Goal: Information Seeking & Learning: Learn about a topic

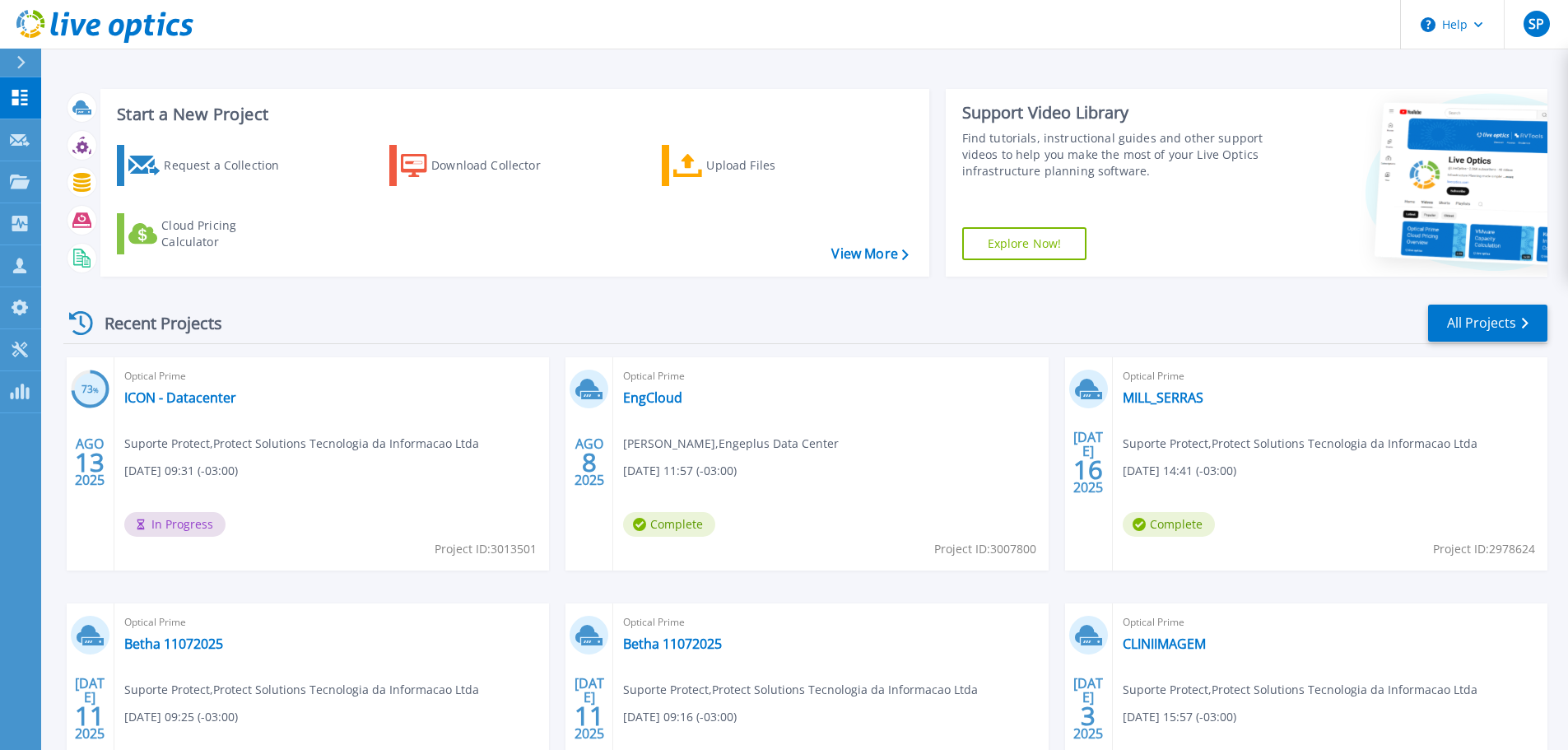
click at [836, 309] on div "Recent Projects All Projects" at bounding box center [805, 324] width 1484 height 41
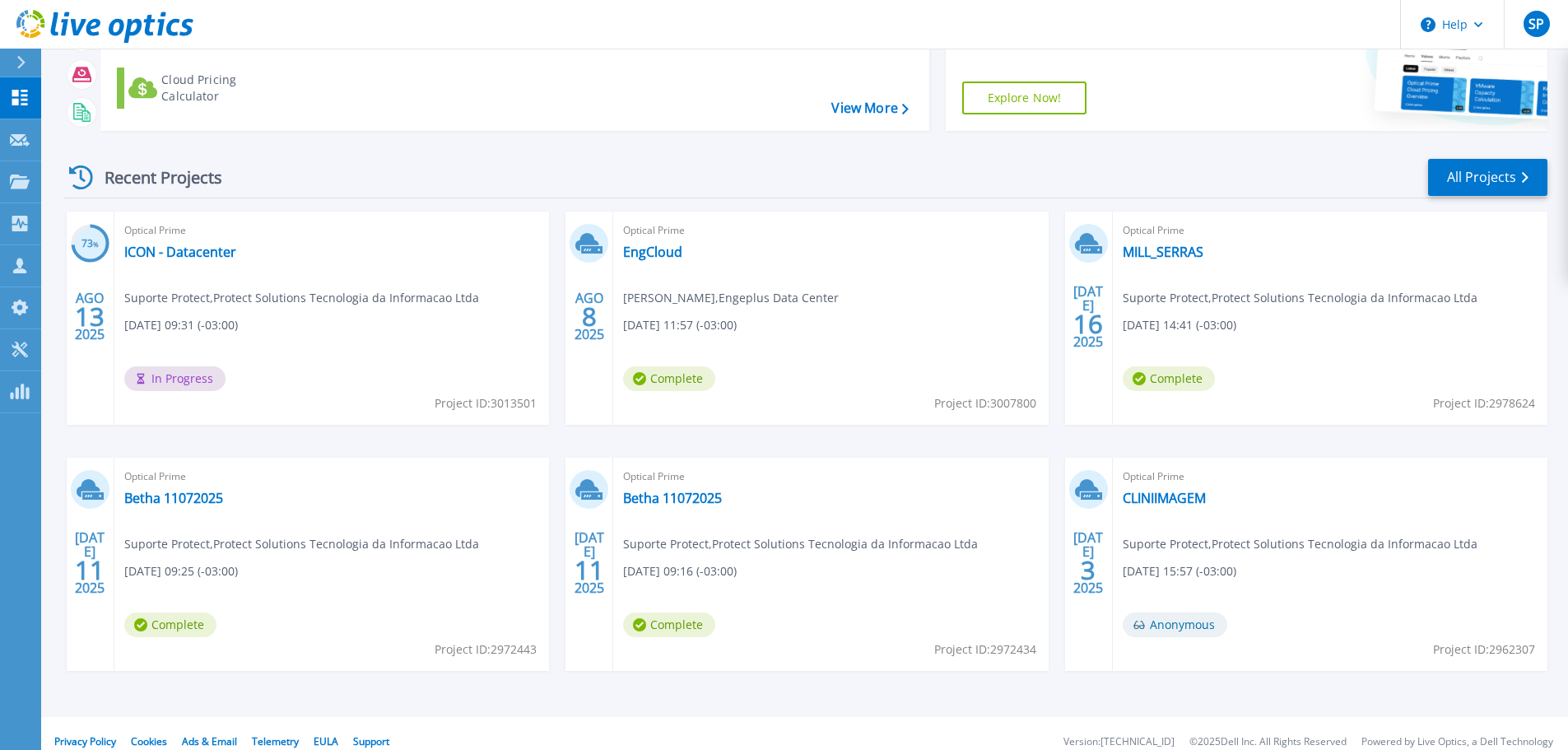
scroll to position [162, 0]
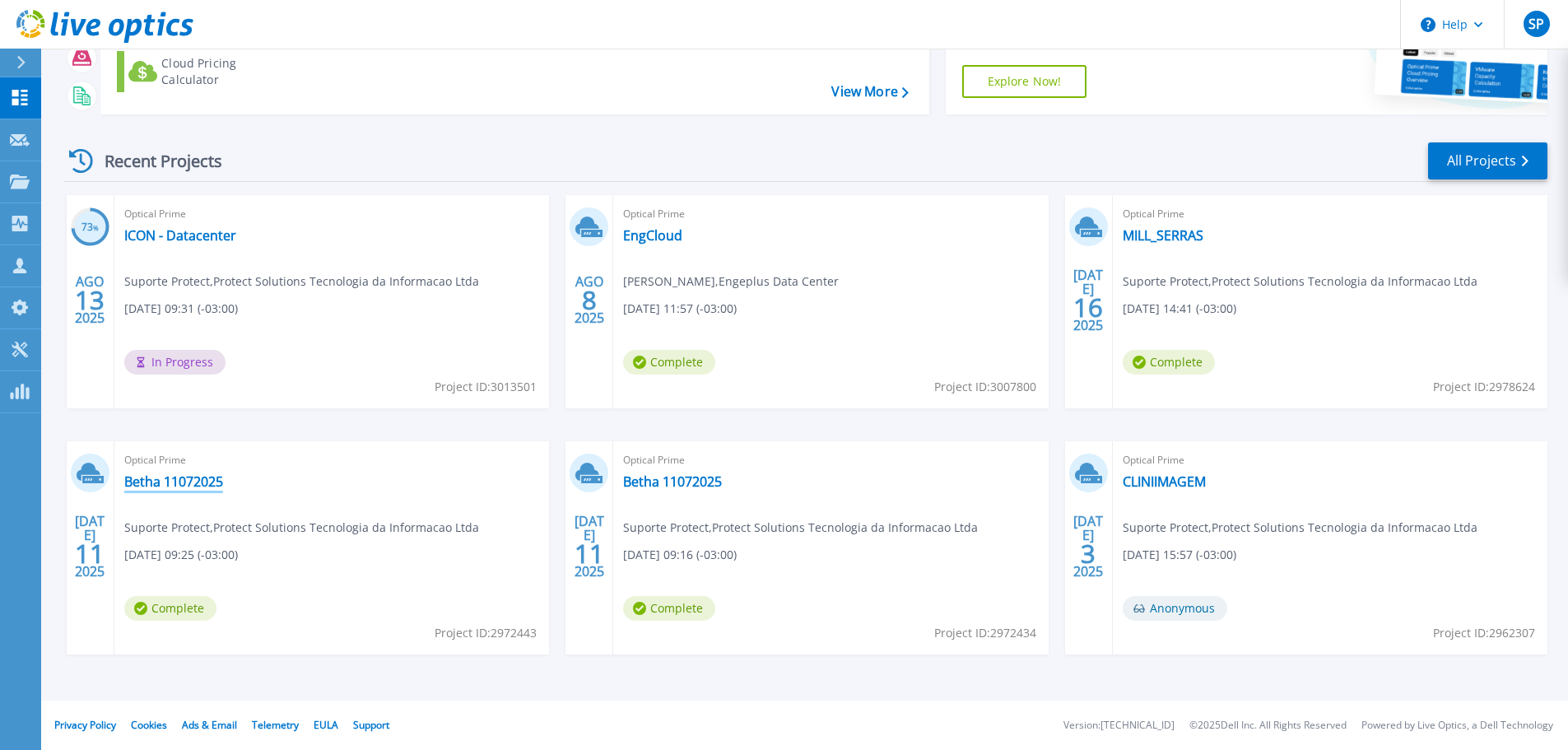
click at [192, 484] on link "Betha 11072025" at bounding box center [173, 482] width 99 height 16
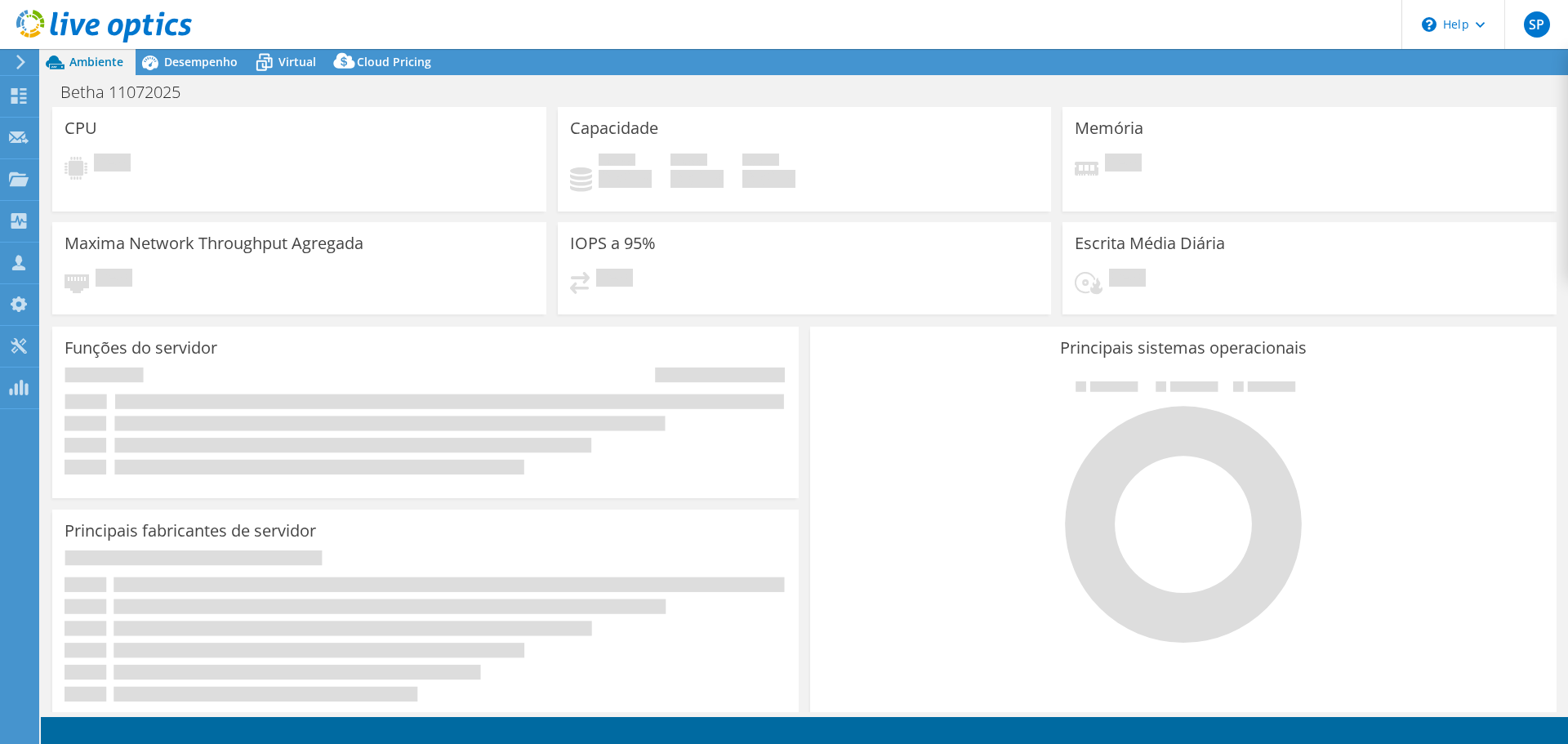
select select "SouthAmerica"
select select "USD"
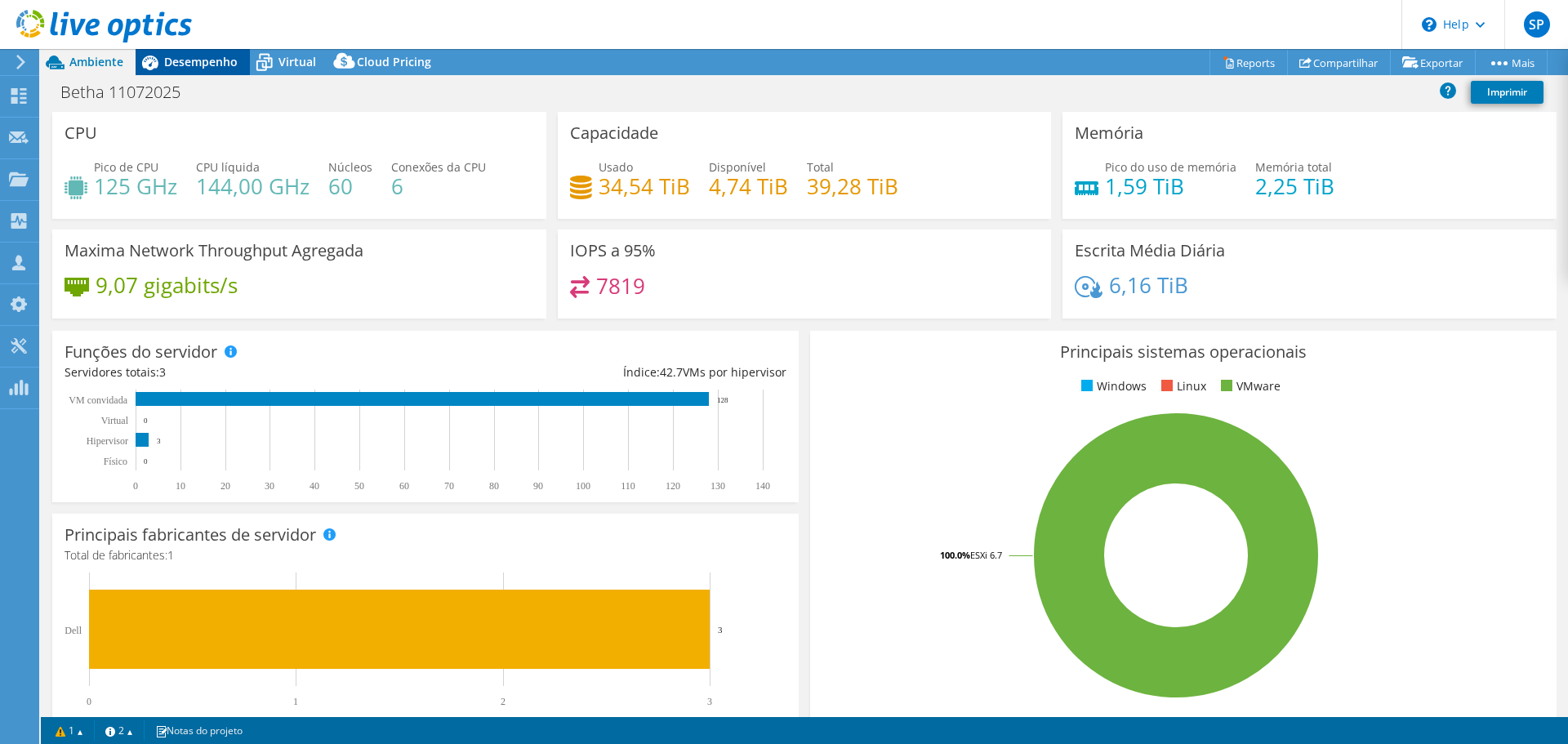
click at [197, 64] on span "Desempenho" at bounding box center [201, 62] width 73 height 16
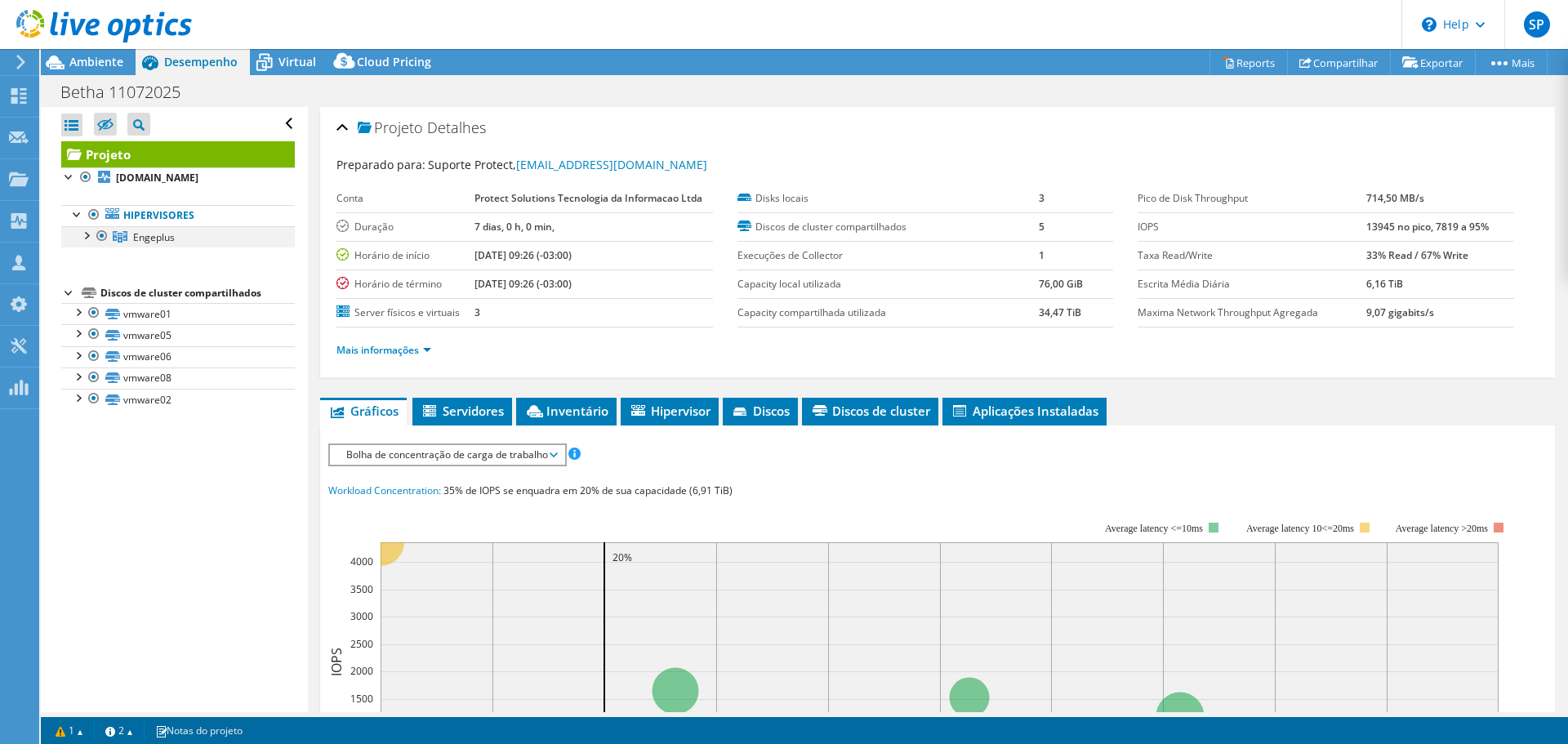
click at [88, 234] on div at bounding box center [86, 234] width 16 height 16
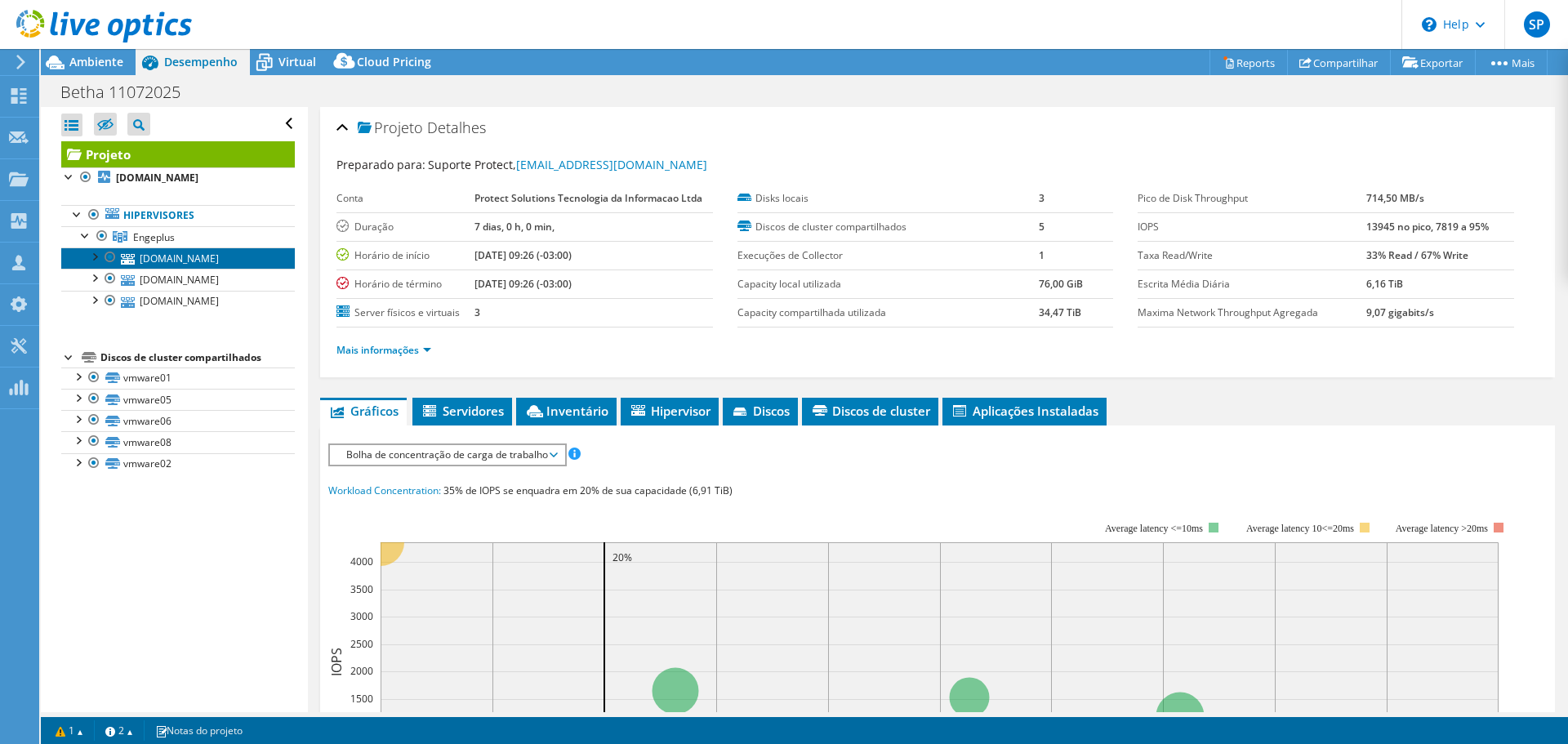
click at [176, 256] on link "[DOMAIN_NAME]" at bounding box center [178, 258] width 233 height 21
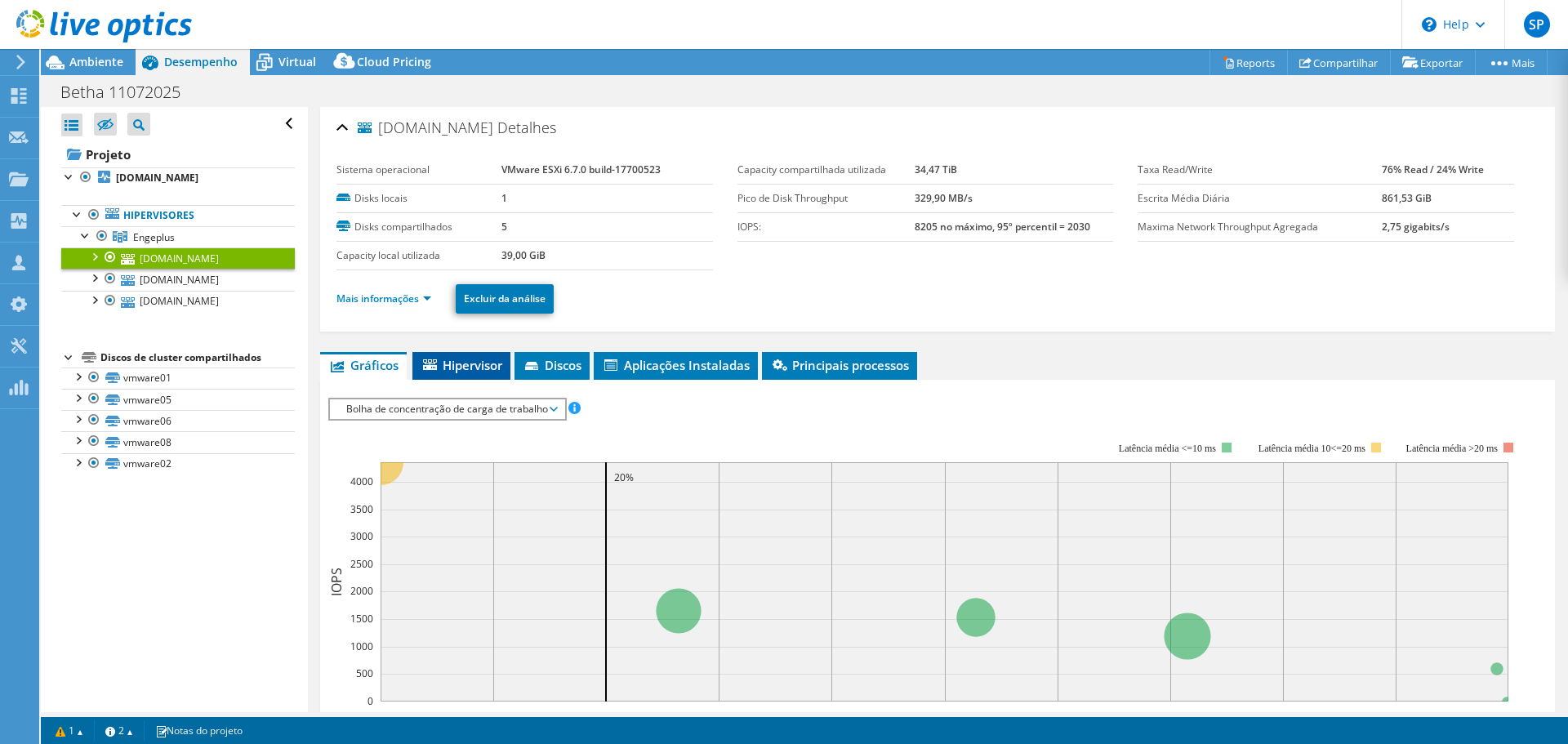
click at [496, 373] on li "Hipervisor" at bounding box center [461, 365] width 98 height 27
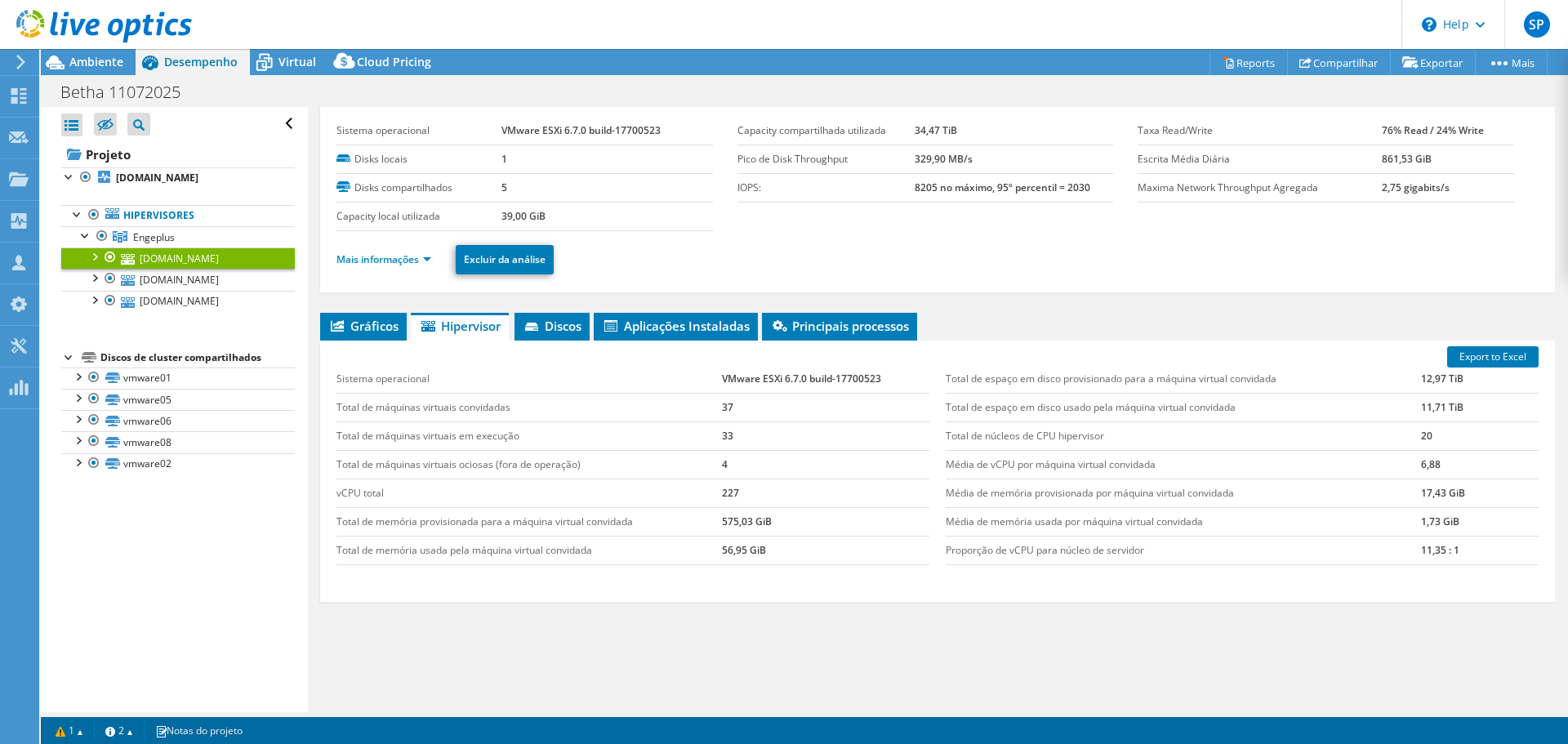
scroll to position [77, 0]
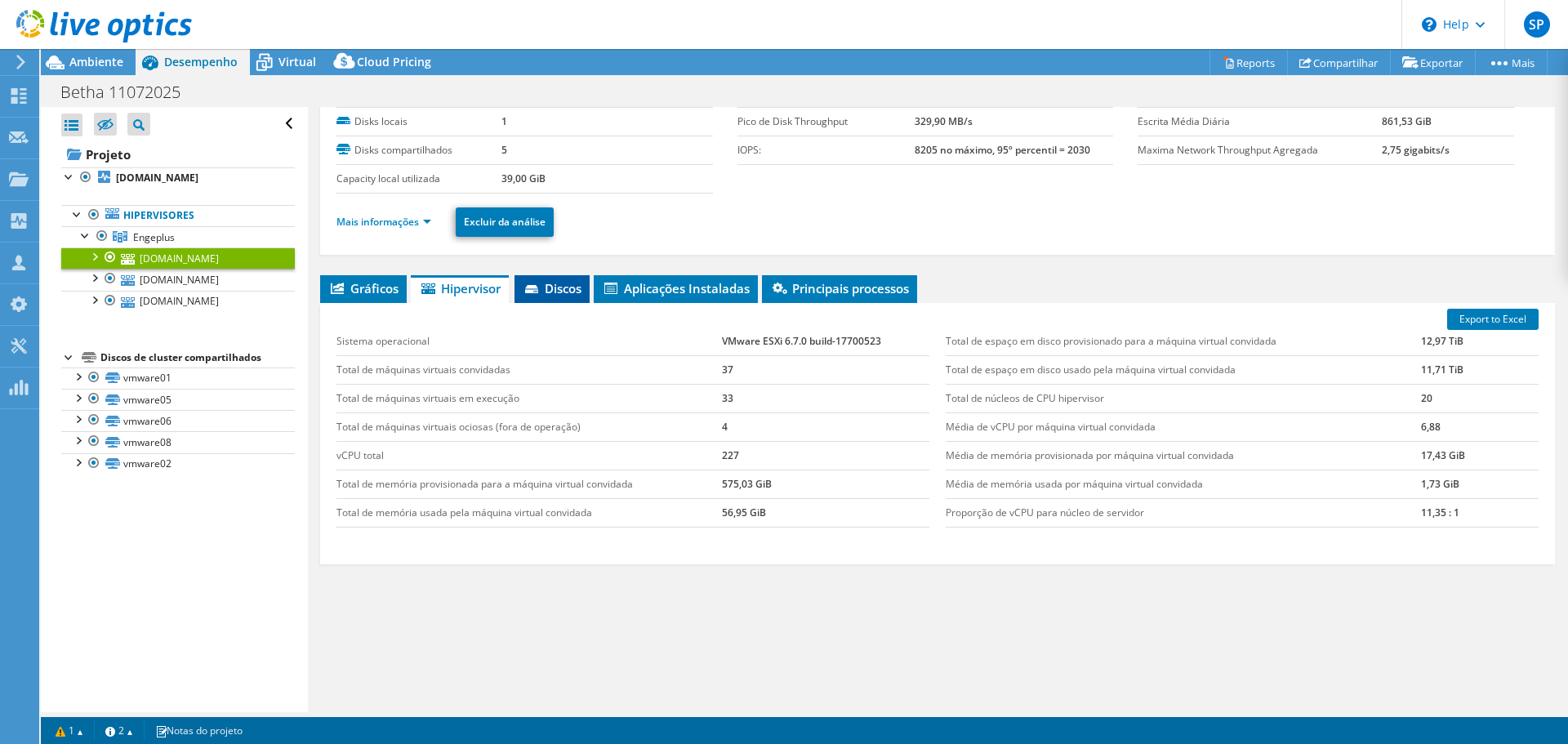
click at [562, 285] on span "Discos" at bounding box center [552, 288] width 58 height 16
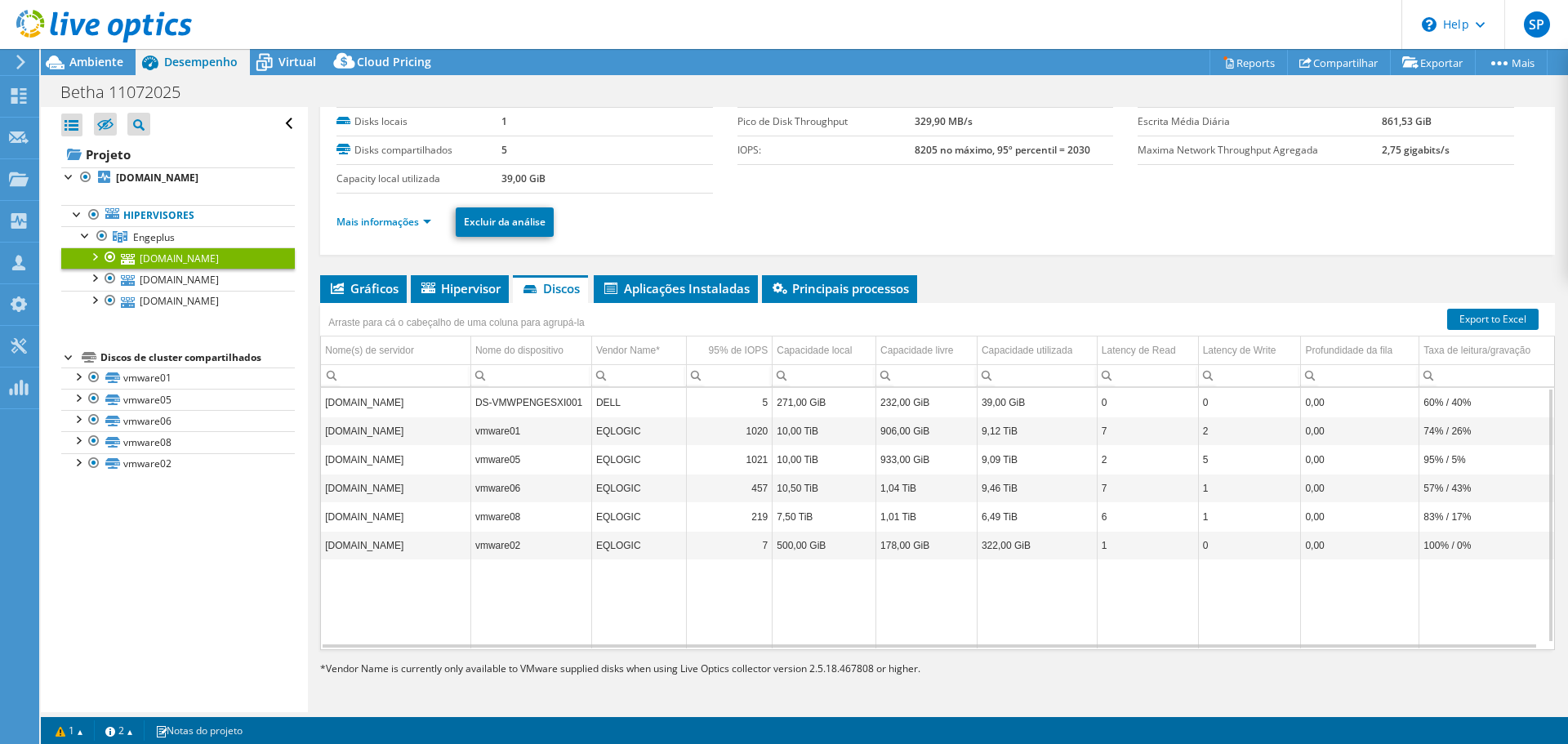
click at [824, 426] on td "10,00 TiB" at bounding box center [824, 431] width 103 height 28
click at [619, 426] on td "EQLOGIC" at bounding box center [639, 431] width 95 height 28
click at [497, 430] on td "vmware01" at bounding box center [531, 431] width 121 height 28
click at [391, 433] on td "[DOMAIN_NAME]" at bounding box center [395, 431] width 149 height 28
click at [1489, 310] on link "Export to Excel" at bounding box center [1493, 319] width 91 height 21
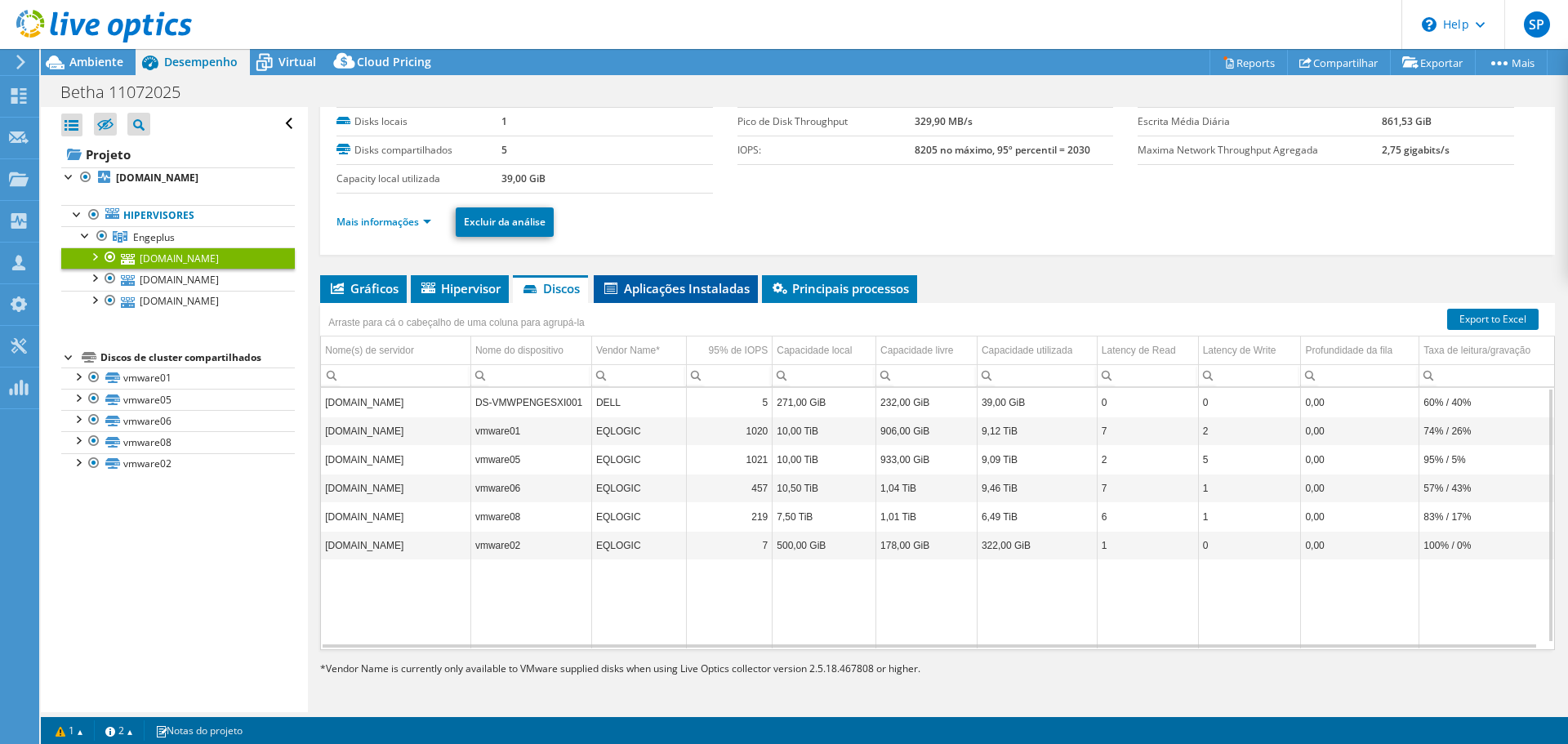
click at [657, 282] on span "Aplicações Instaladas" at bounding box center [676, 288] width 148 height 16
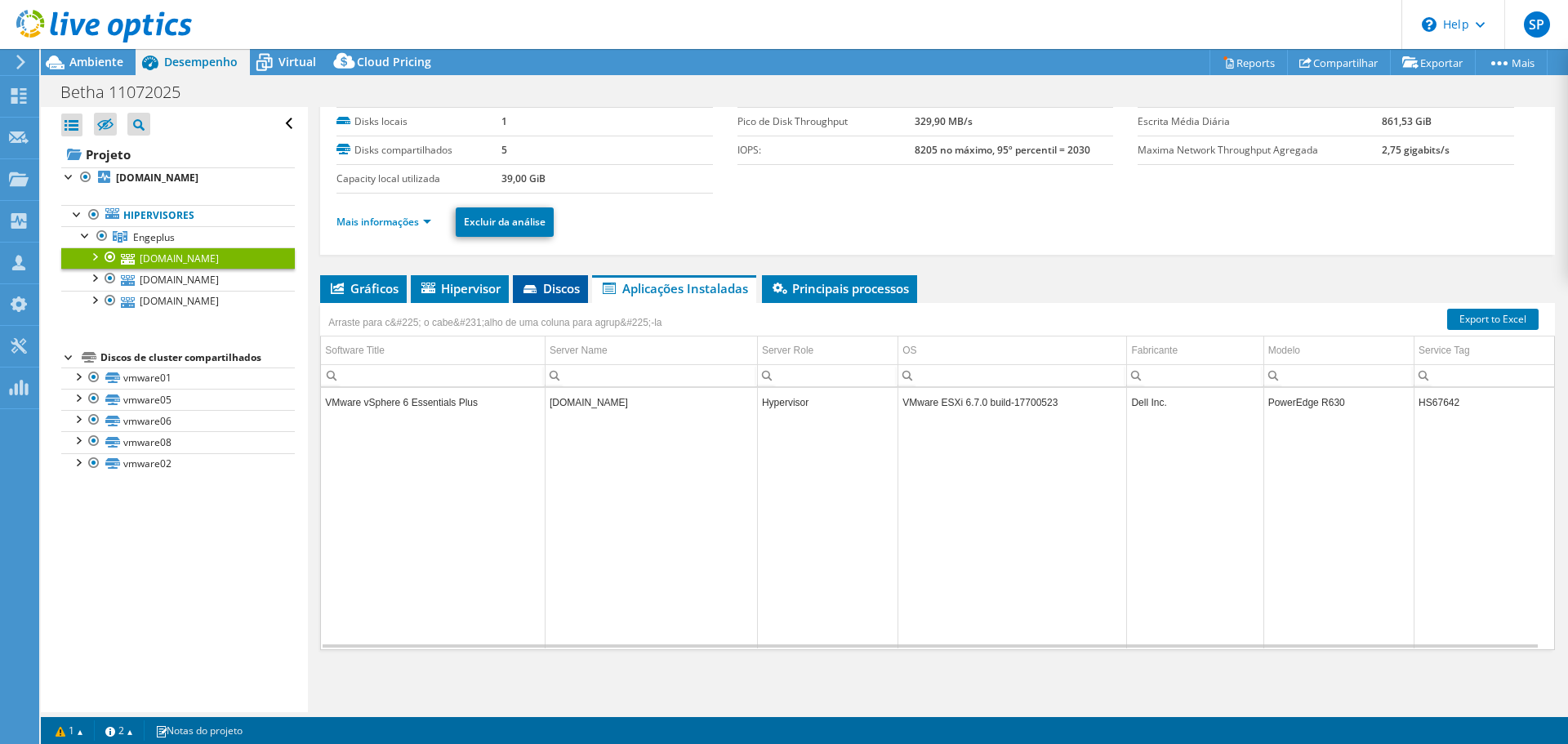
click at [557, 280] on li "Discos" at bounding box center [550, 288] width 75 height 27
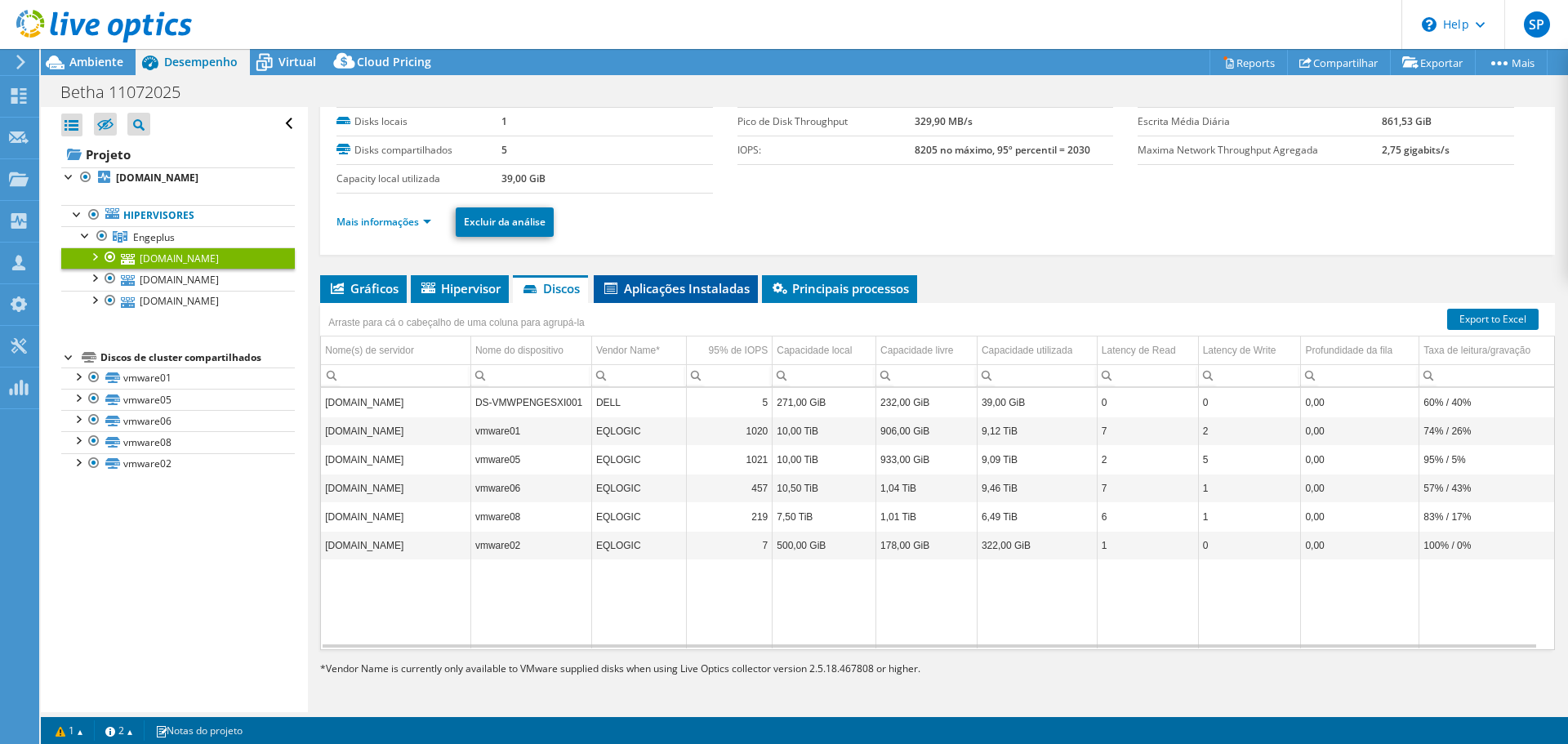
click at [667, 286] on span "Aplicações Instaladas" at bounding box center [676, 288] width 148 height 16
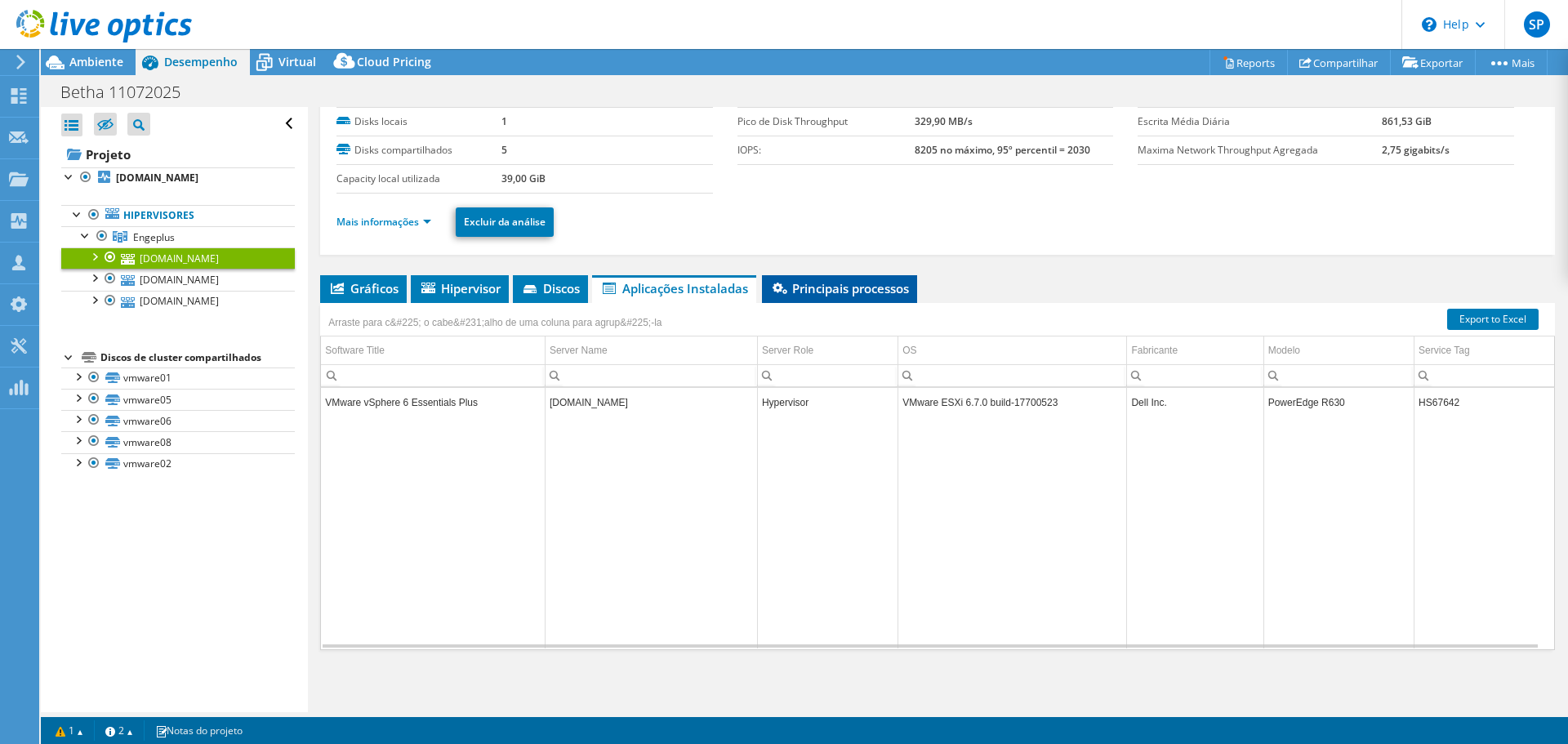
click at [840, 289] on span "Principais processos" at bounding box center [839, 288] width 139 height 16
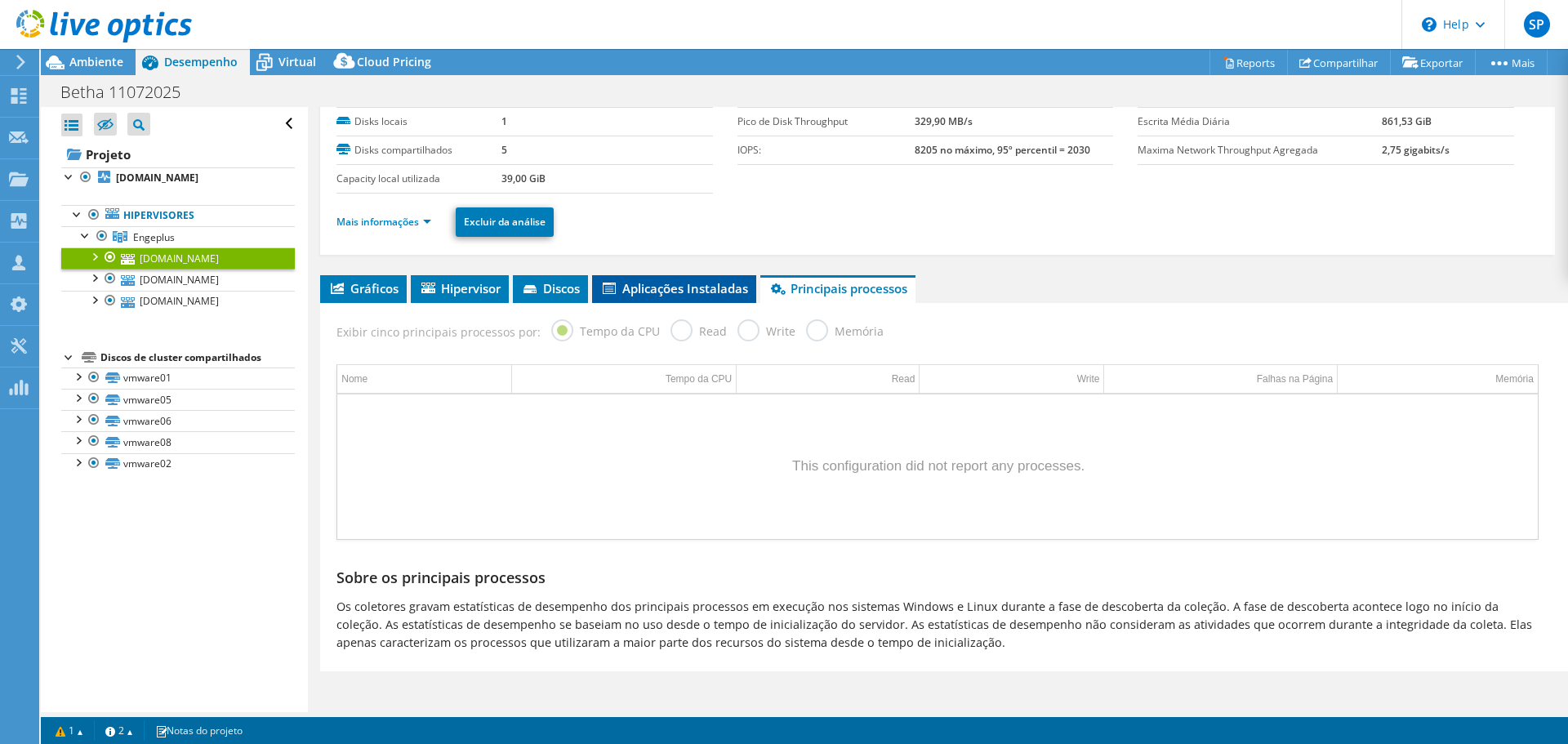
click at [692, 299] on li "Aplicações Instaladas" at bounding box center [675, 288] width 164 height 27
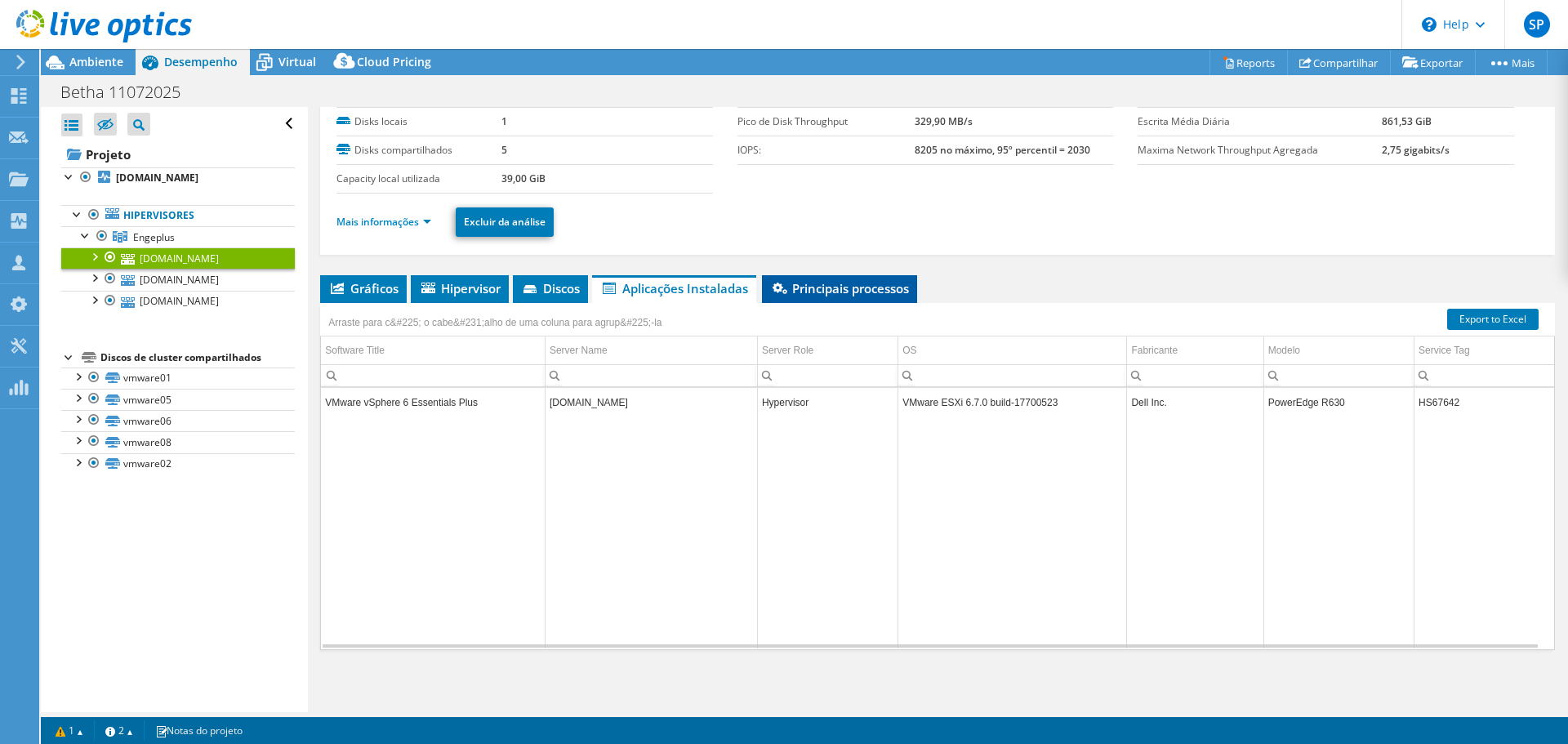
click at [826, 292] on span "Principais processos" at bounding box center [839, 288] width 139 height 16
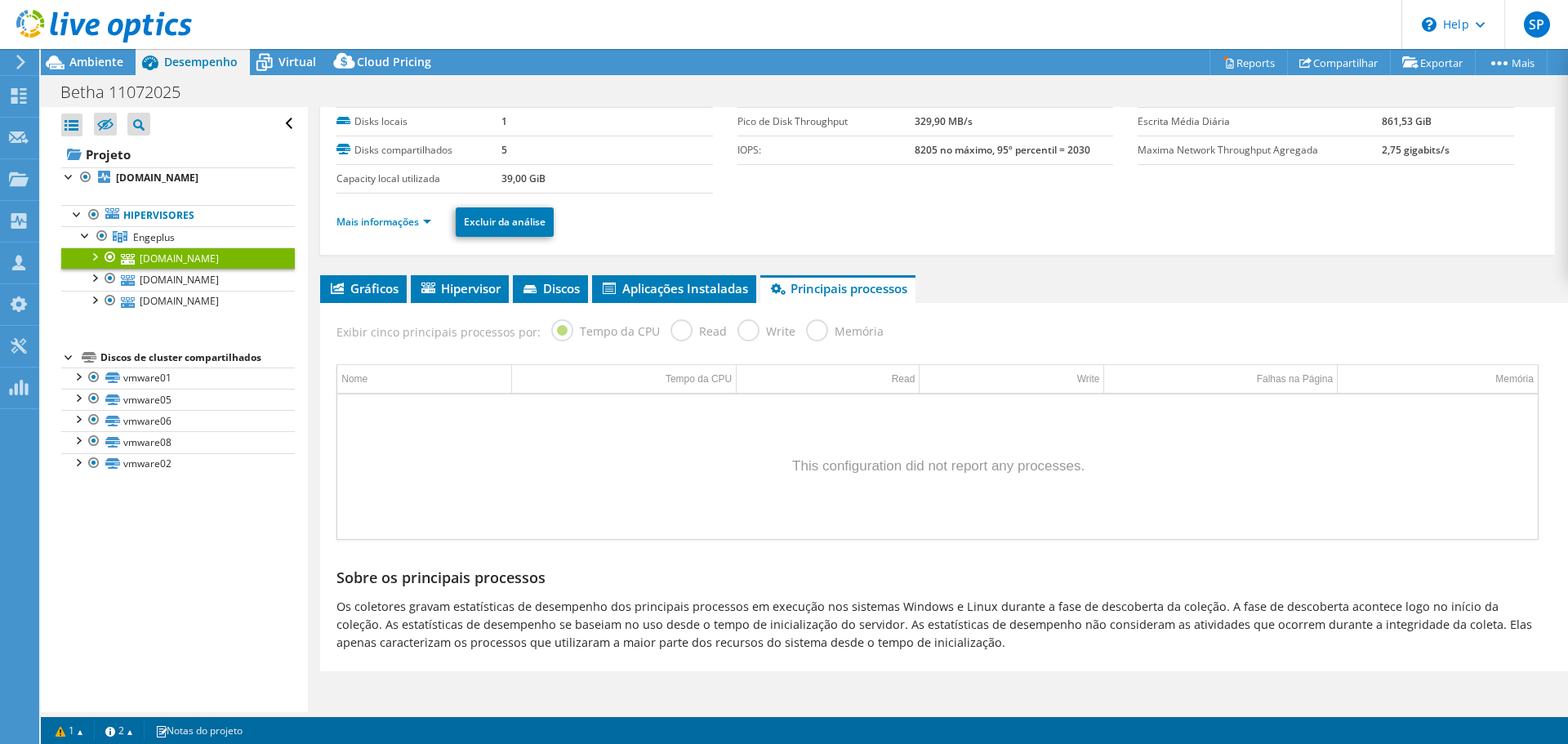
click at [670, 332] on label "Read" at bounding box center [699, 329] width 57 height 20
click at [94, 259] on div at bounding box center [94, 256] width 16 height 16
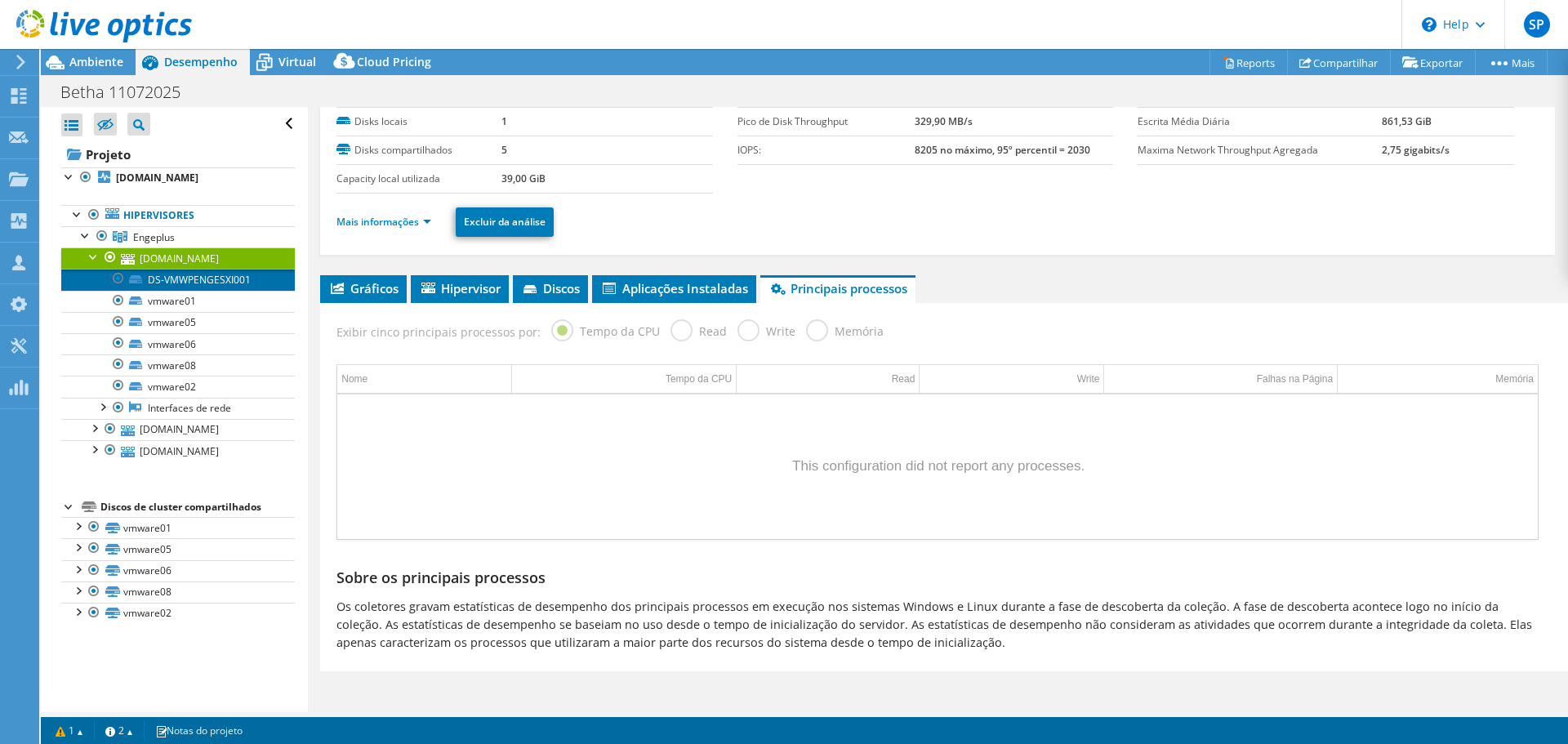
click at [192, 280] on link "DS-VMWPENGESXI001" at bounding box center [178, 280] width 233 height 21
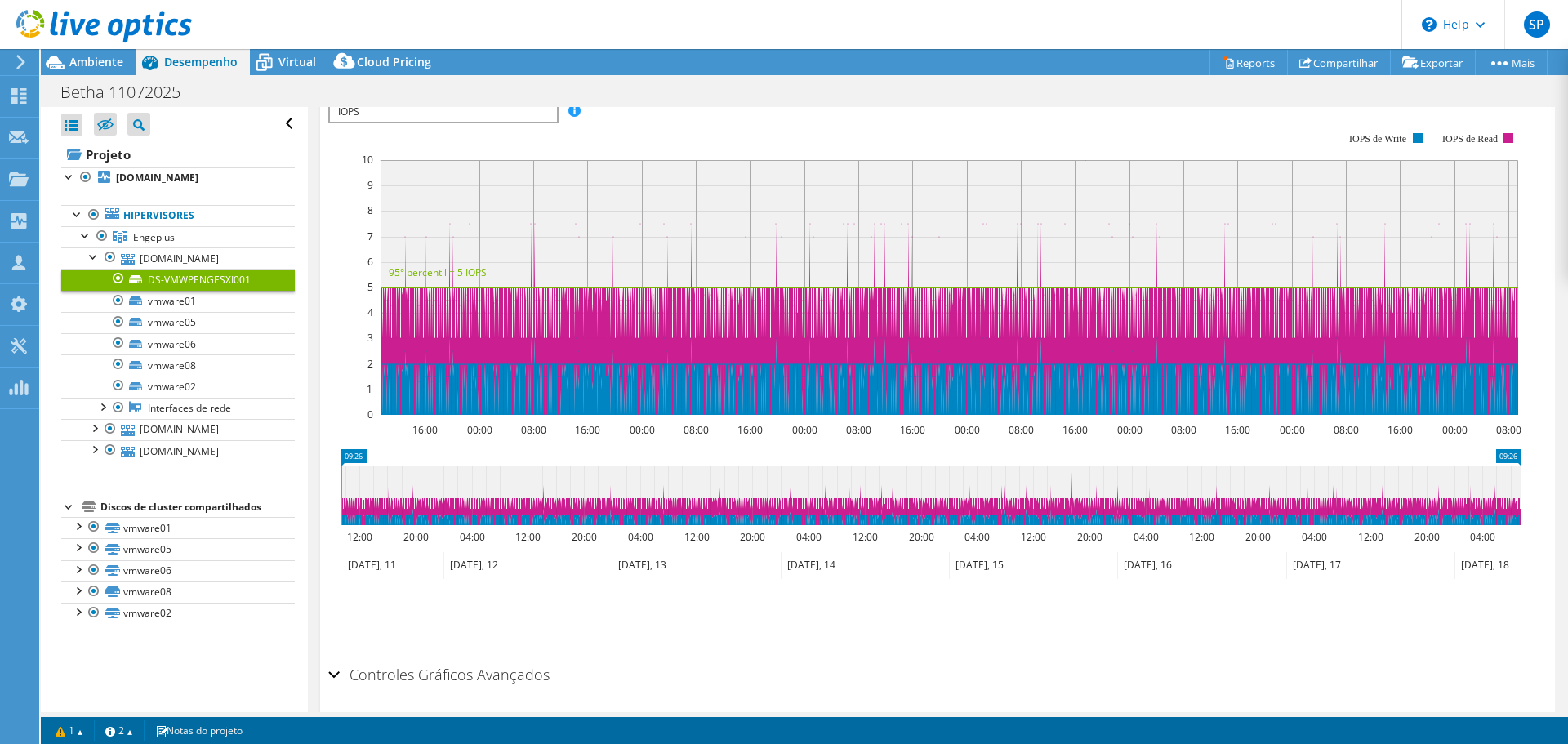
scroll to position [385, 0]
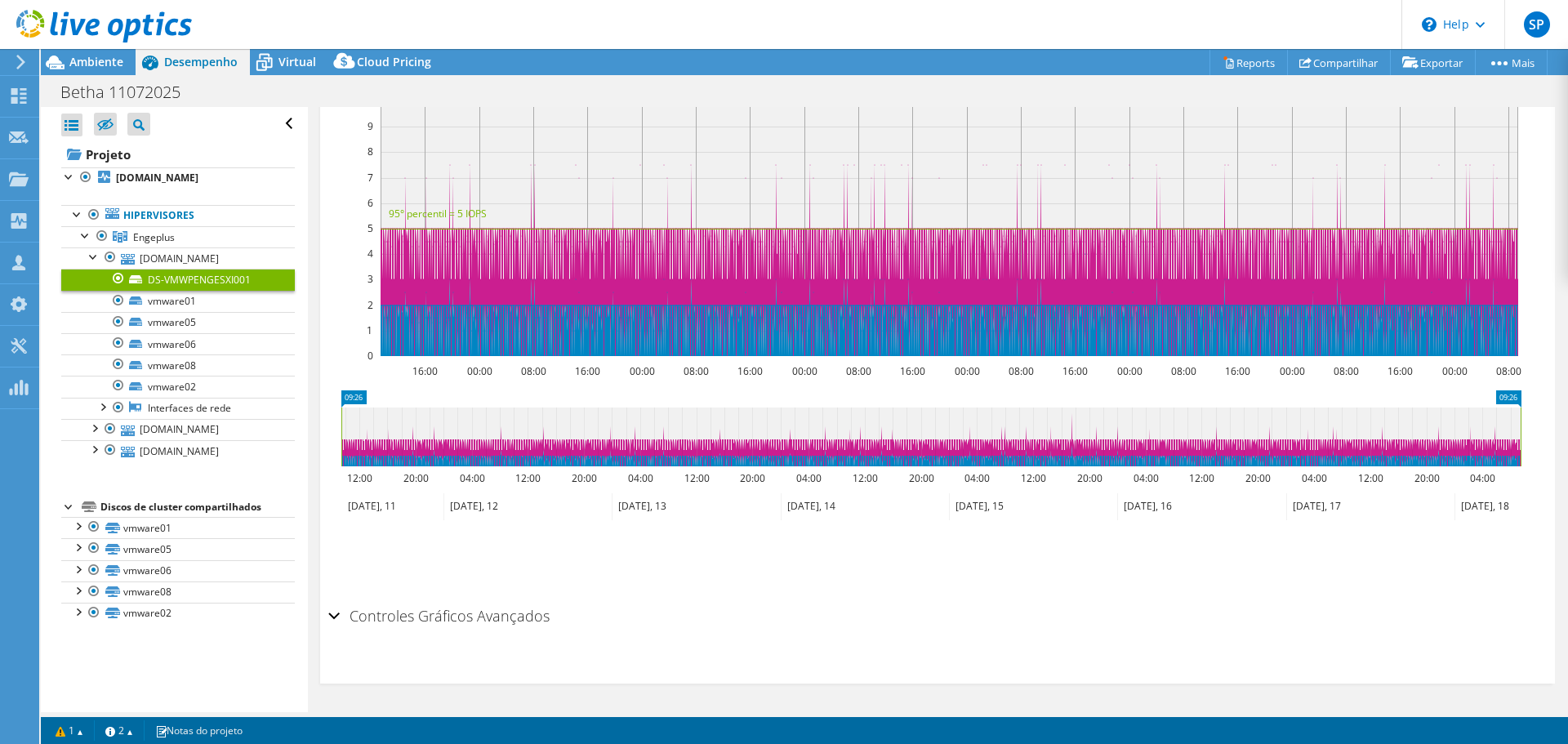
click at [337, 620] on div "Controles Gráficos Avançados" at bounding box center [937, 617] width 1219 height 35
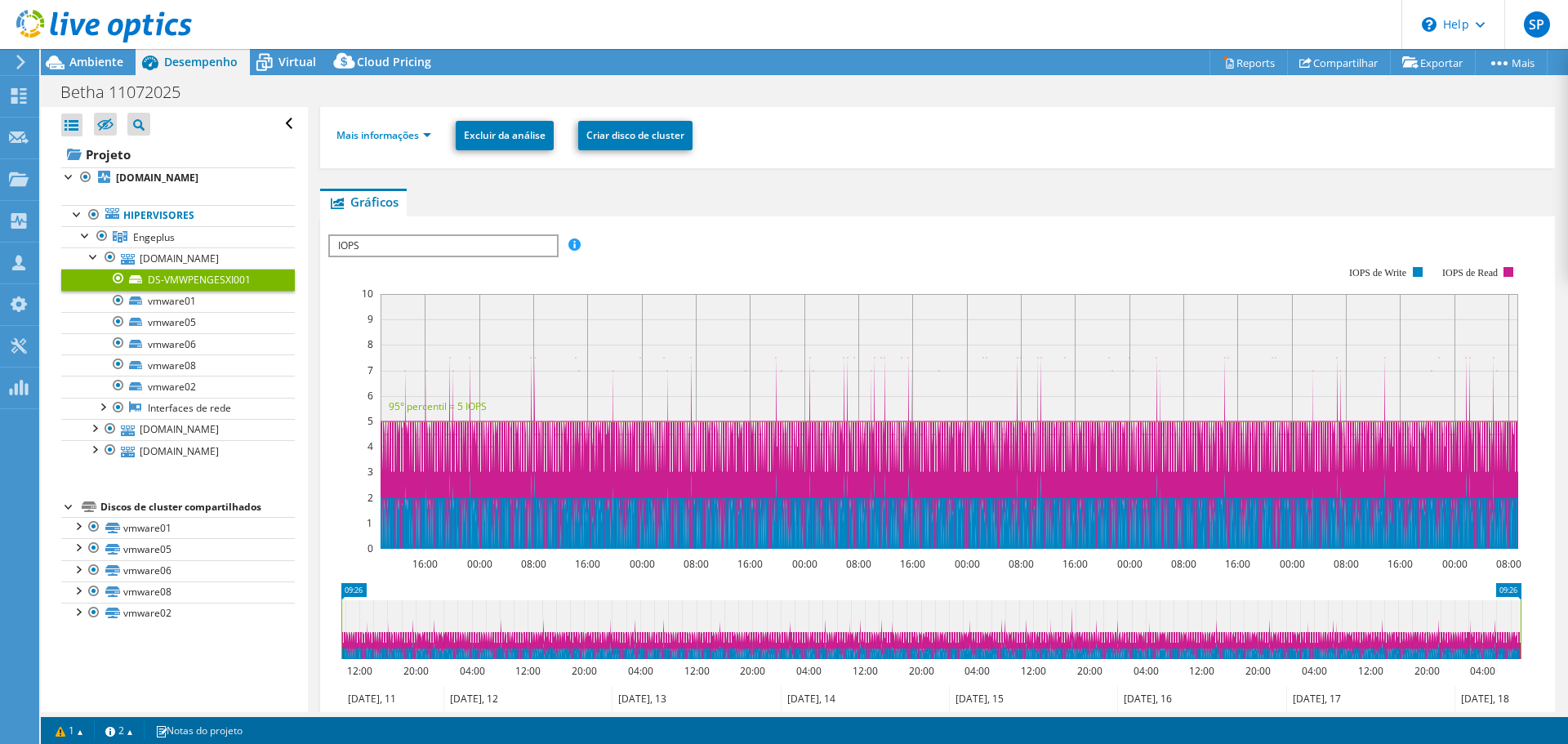
scroll to position [123, 0]
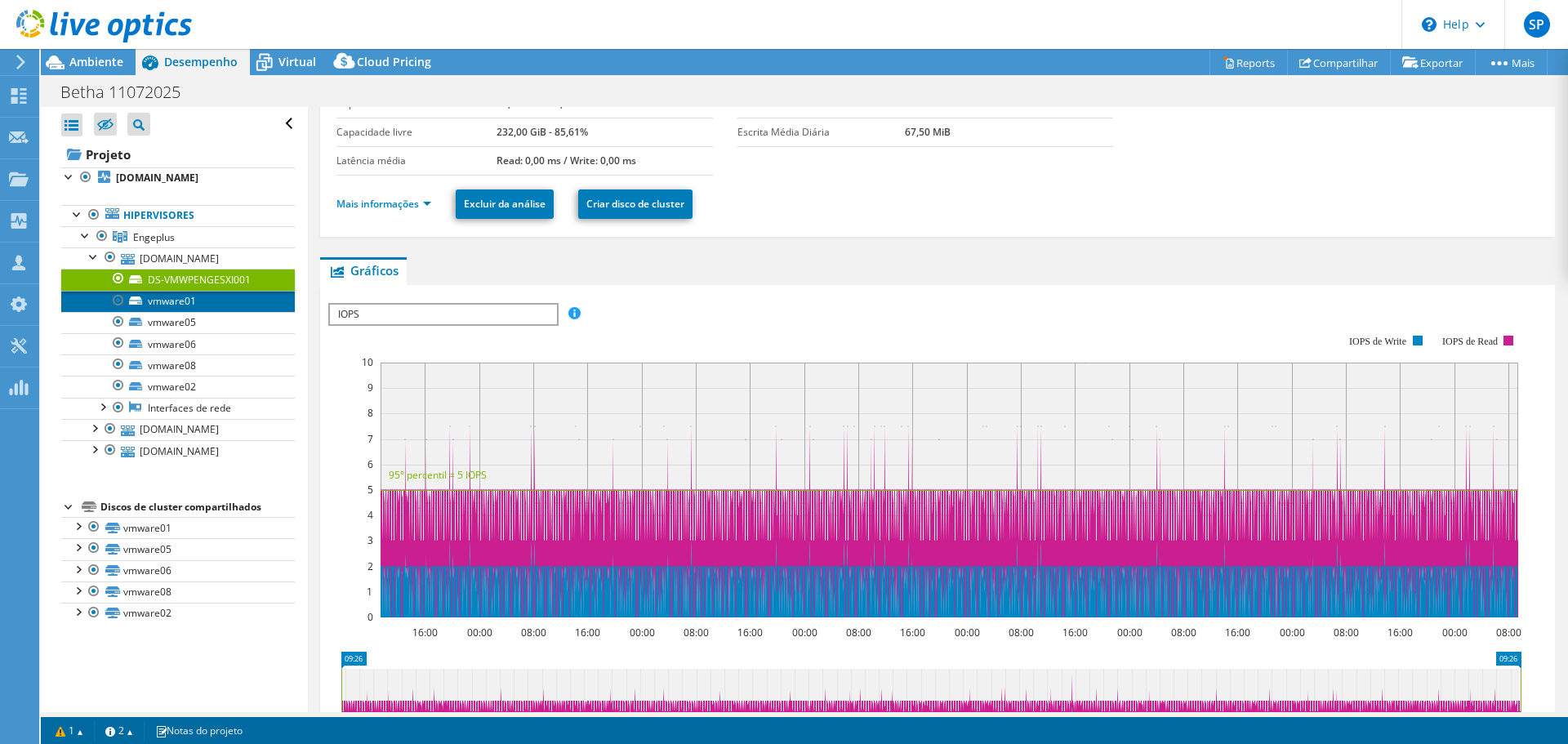
click at [187, 302] on link "vmware01" at bounding box center [178, 302] width 233 height 21
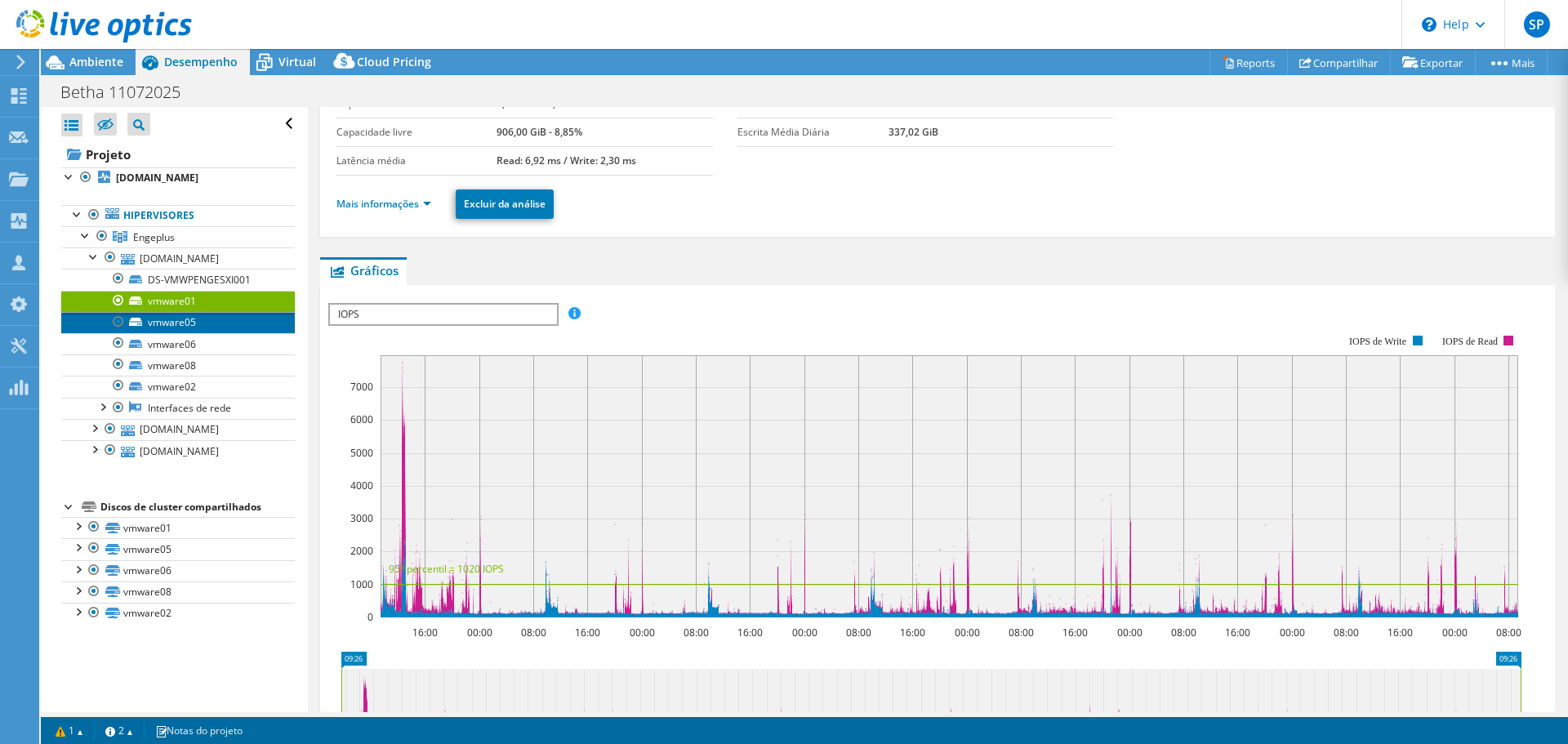
click at [187, 321] on link "vmware05" at bounding box center [178, 323] width 233 height 21
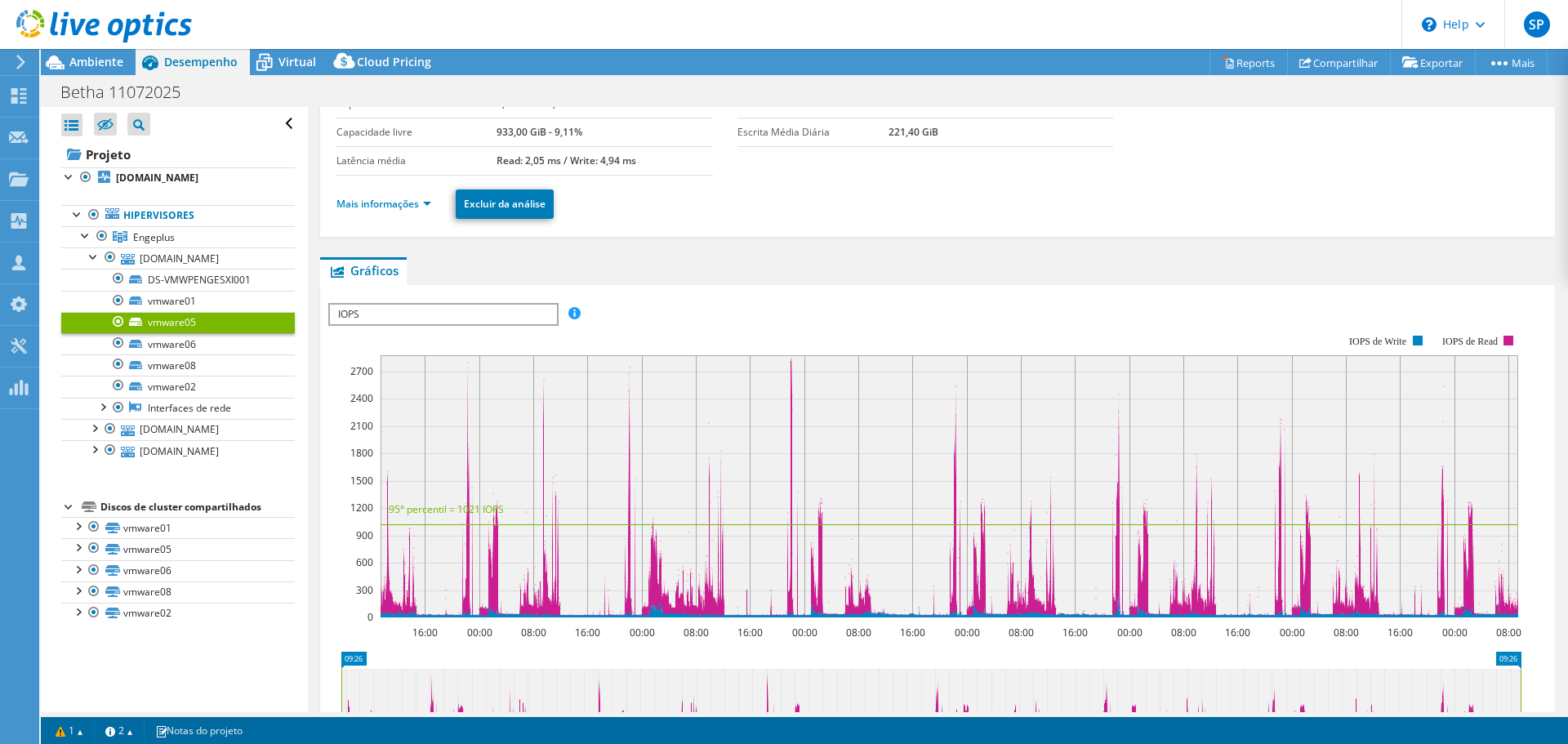
scroll to position [0, 0]
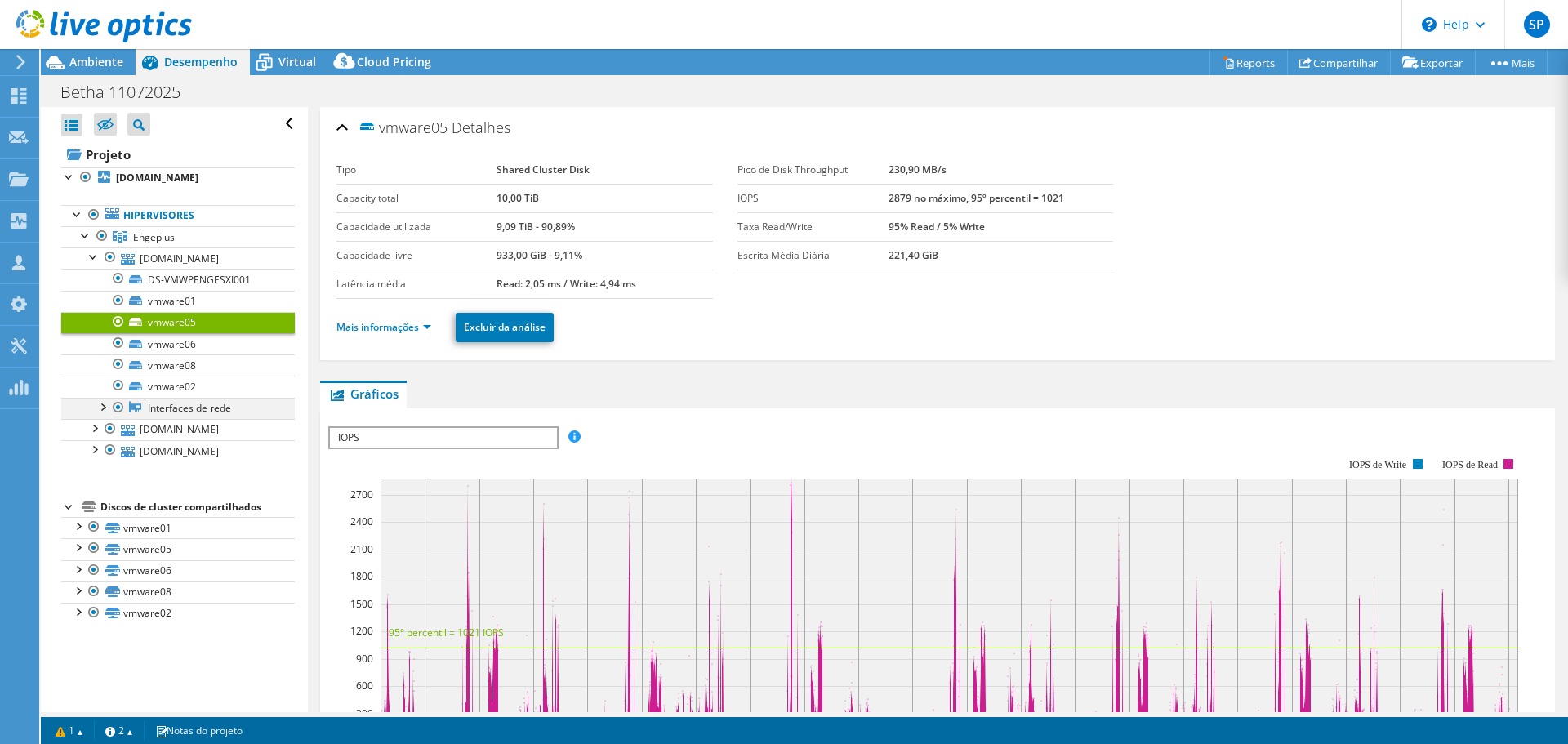
click at [103, 405] on div at bounding box center [102, 406] width 16 height 16
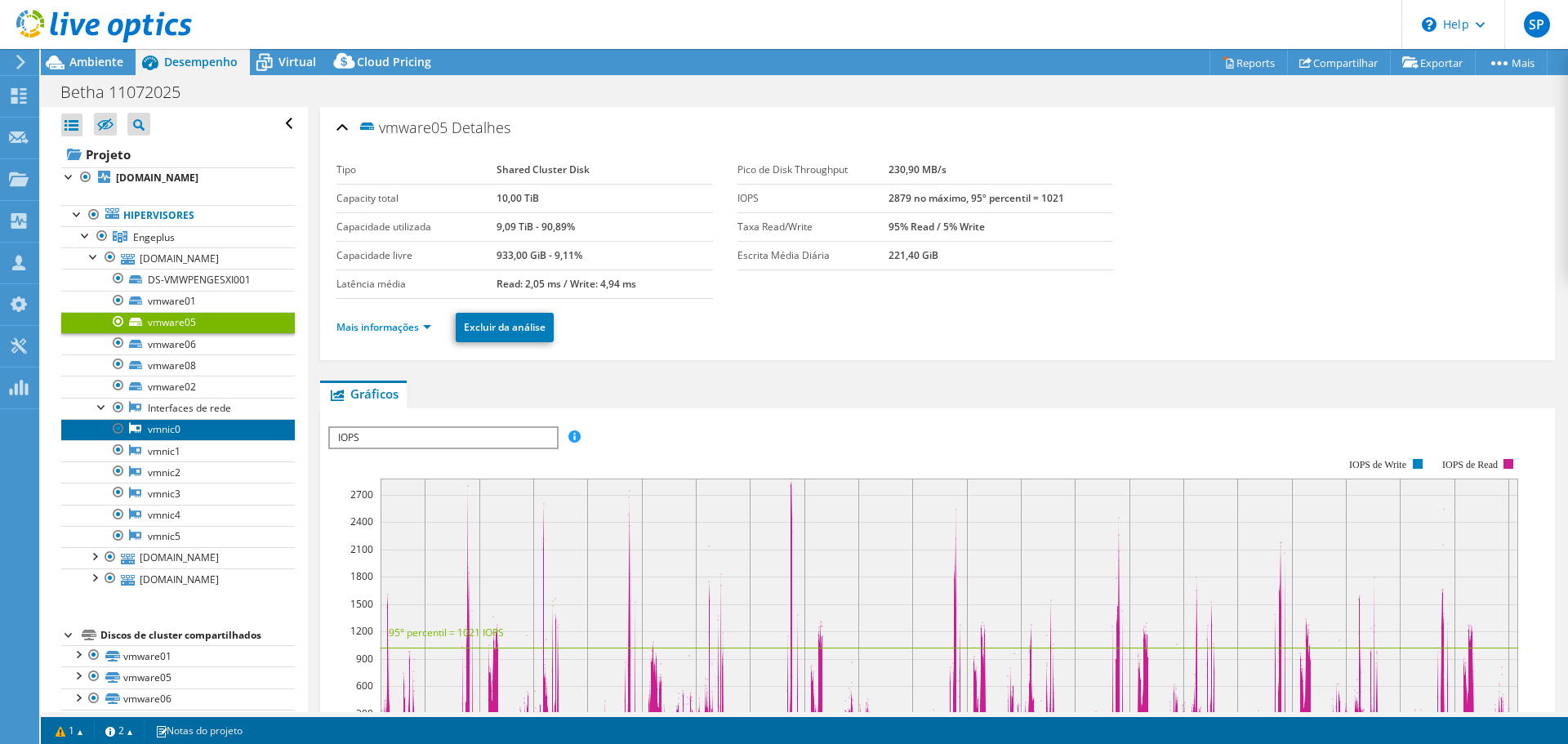
click at [188, 425] on link "vmnic0" at bounding box center [178, 430] width 233 height 21
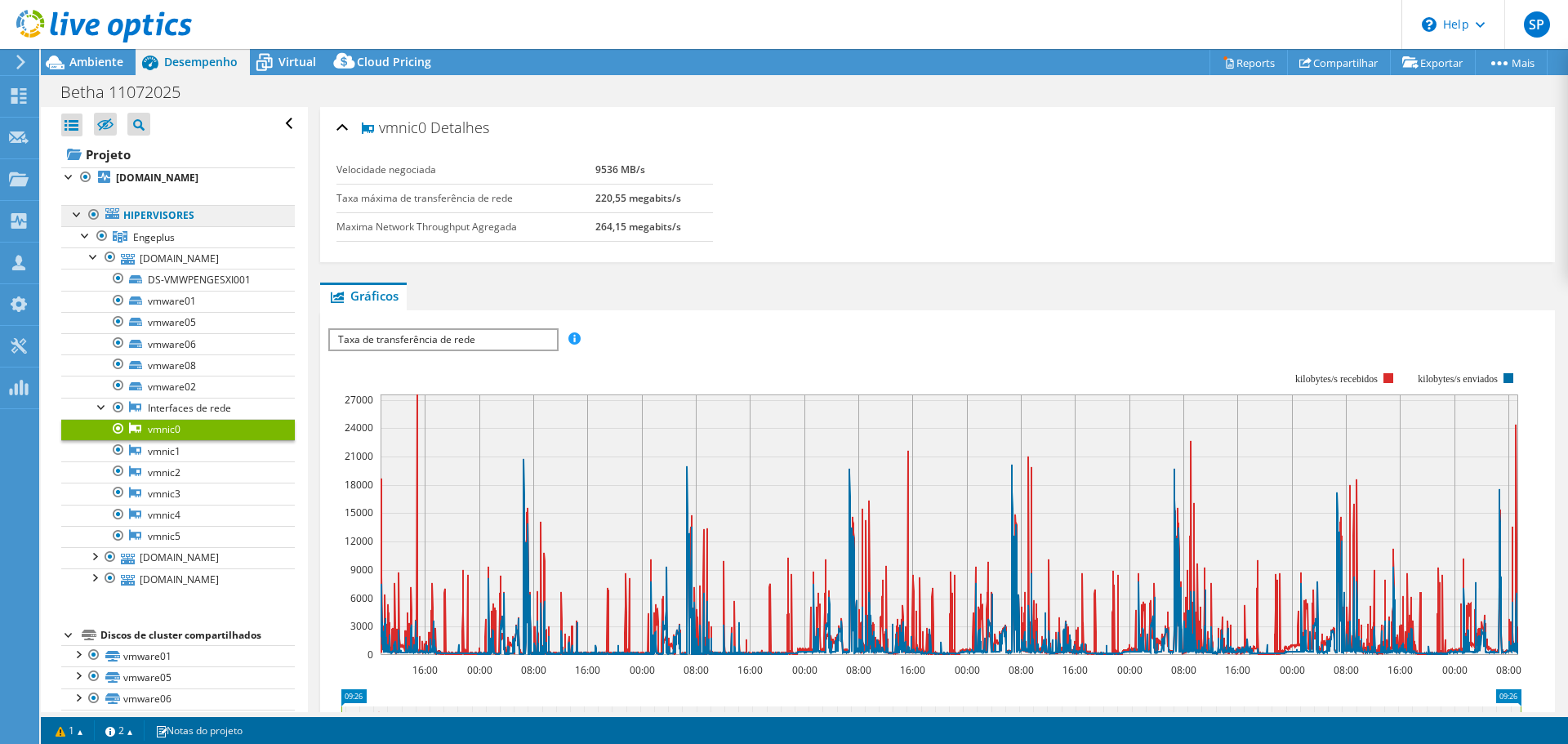
click at [129, 216] on link "Hipervisores" at bounding box center [178, 216] width 233 height 21
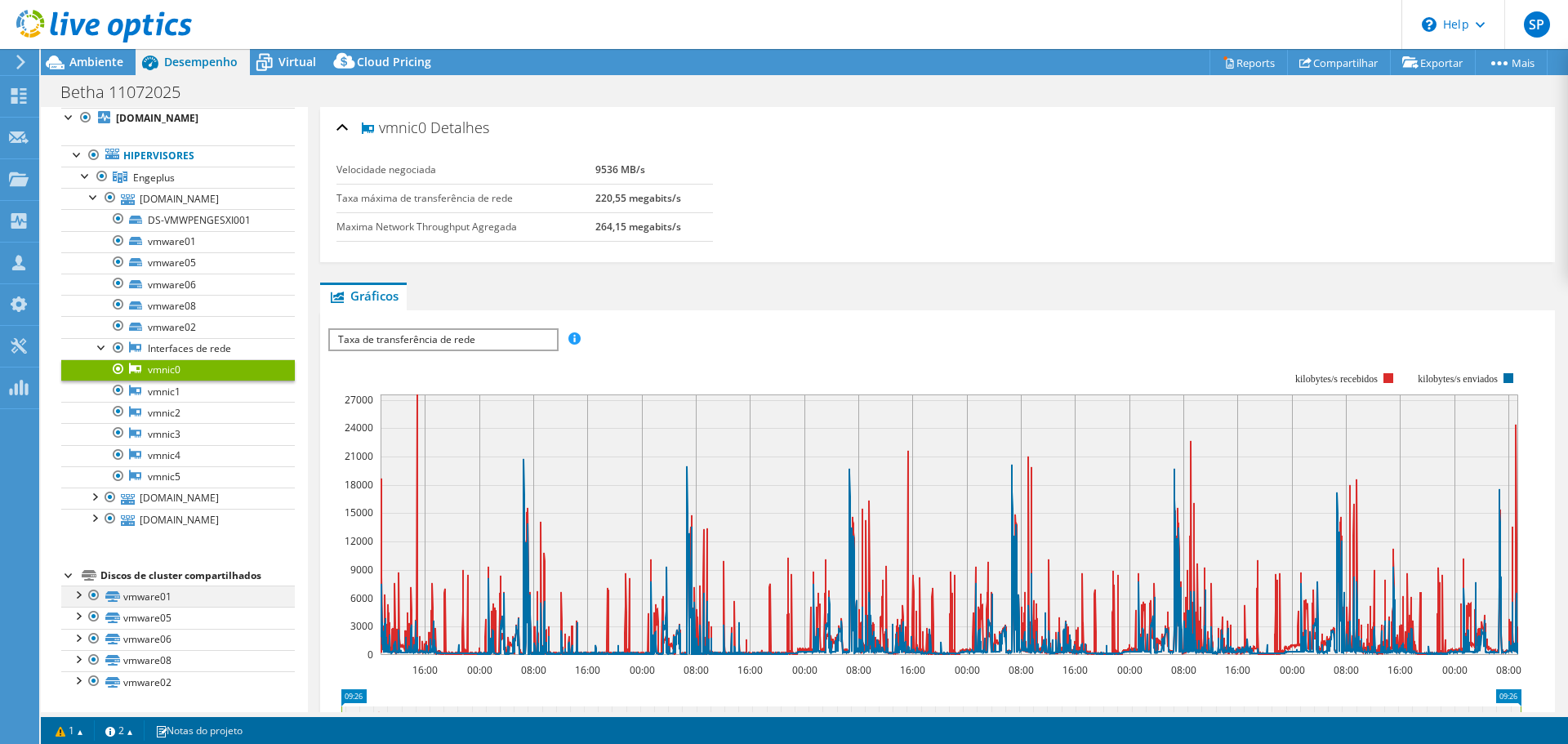
click at [78, 599] on div at bounding box center [78, 594] width 16 height 16
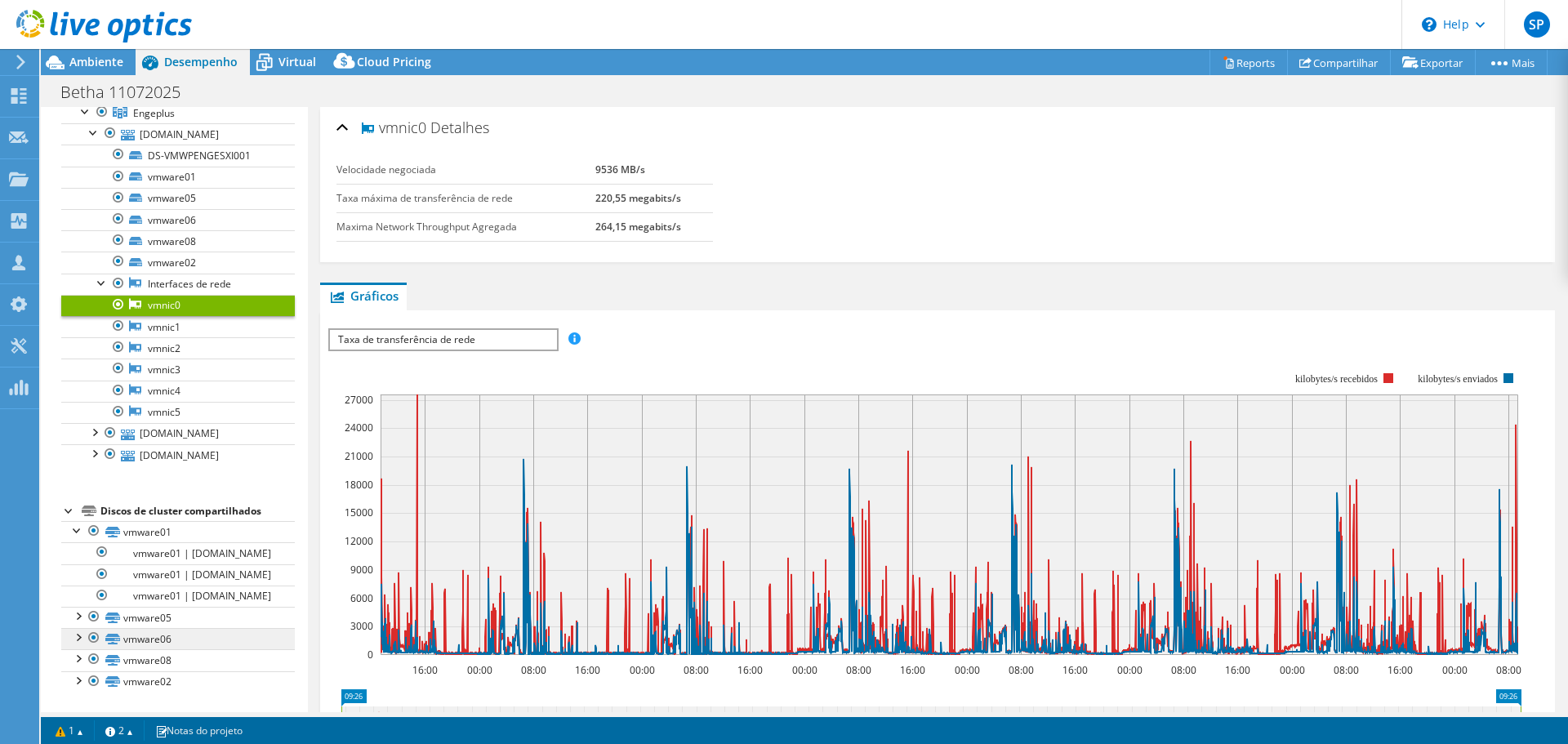
scroll to position [168, 0]
click at [209, 542] on link "vmware01 | [DOMAIN_NAME]" at bounding box center [178, 553] width 233 height 21
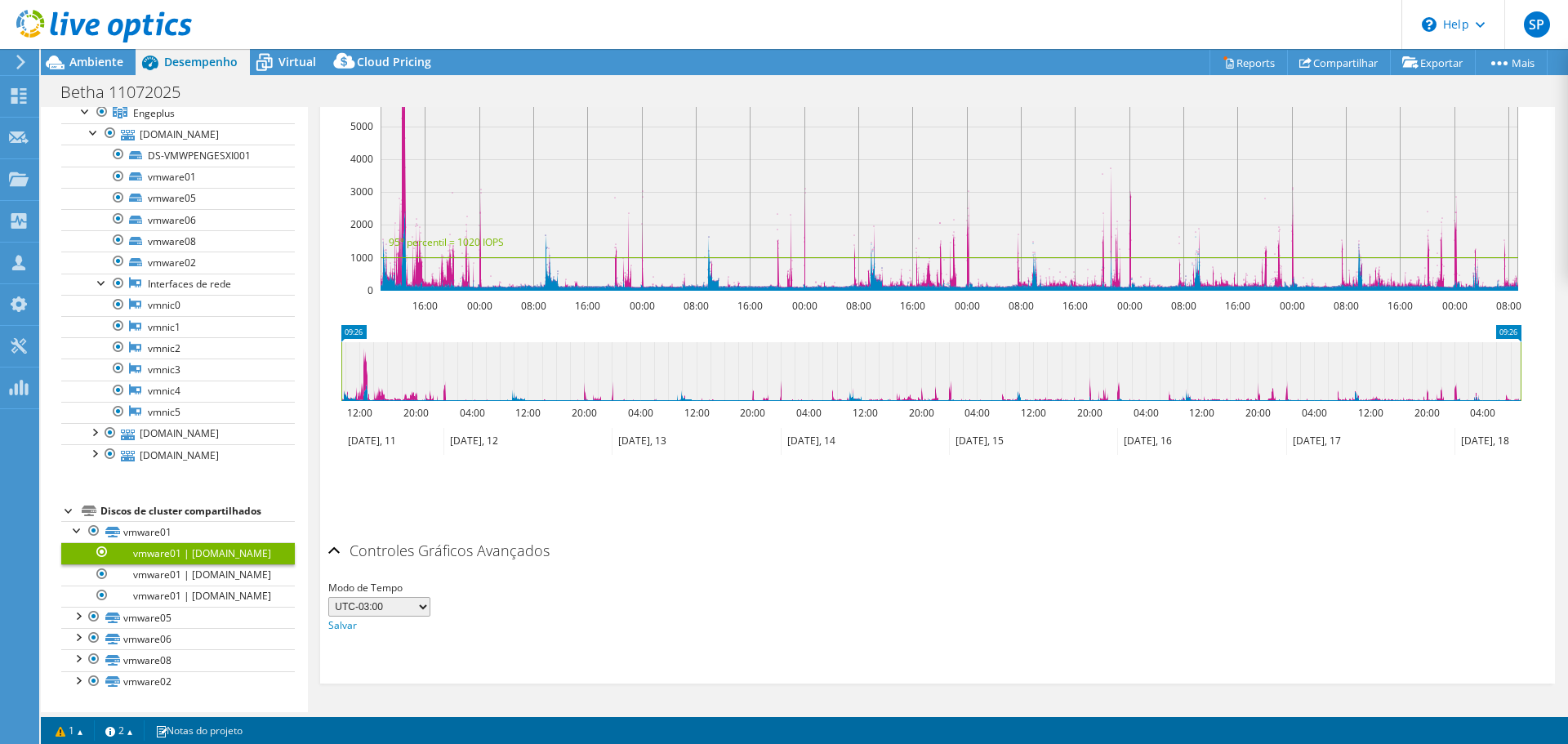
scroll to position [0, 0]
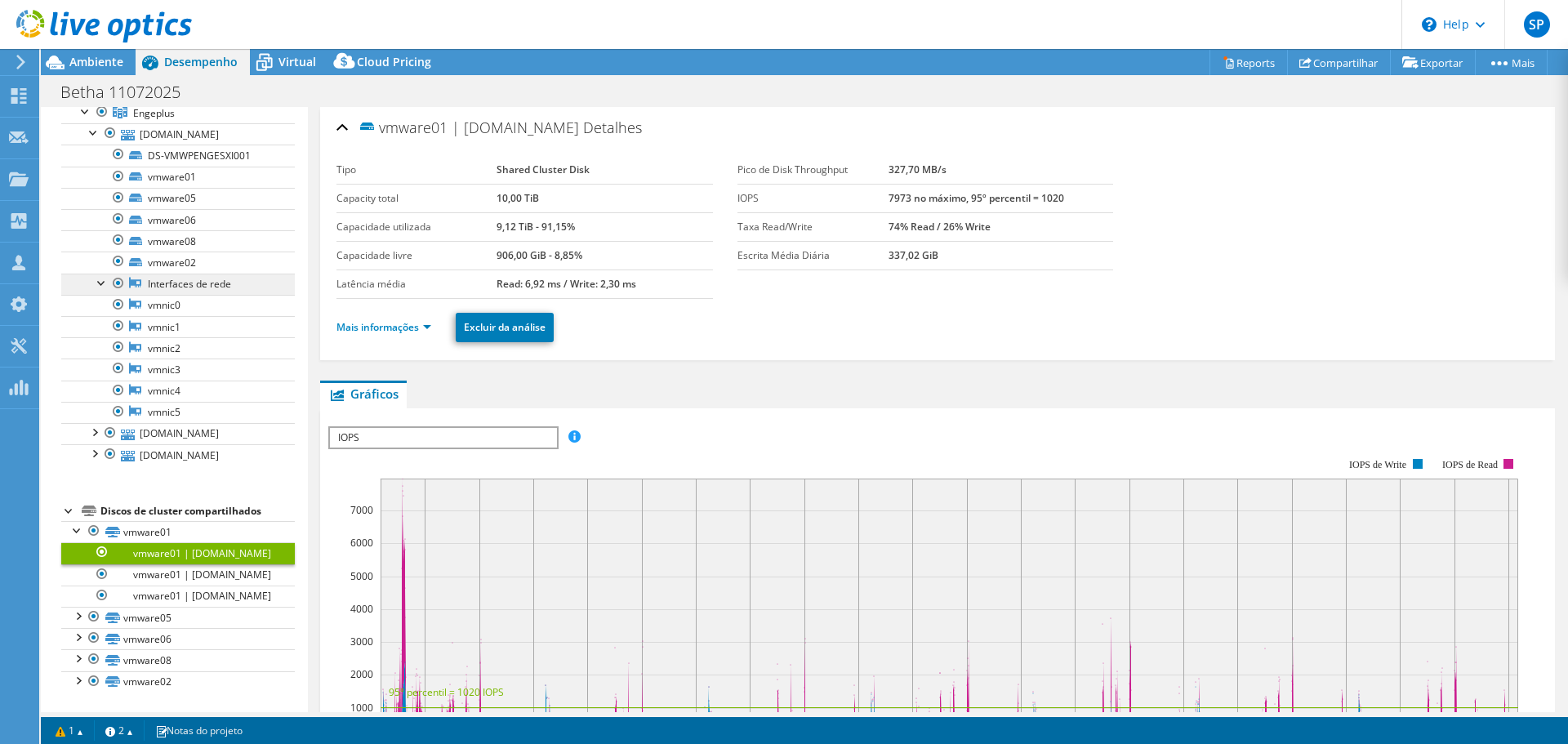
click at [168, 273] on link "Interfaces de rede" at bounding box center [178, 284] width 233 height 21
click at [170, 273] on link "Interfaces de rede" at bounding box center [178, 284] width 233 height 21
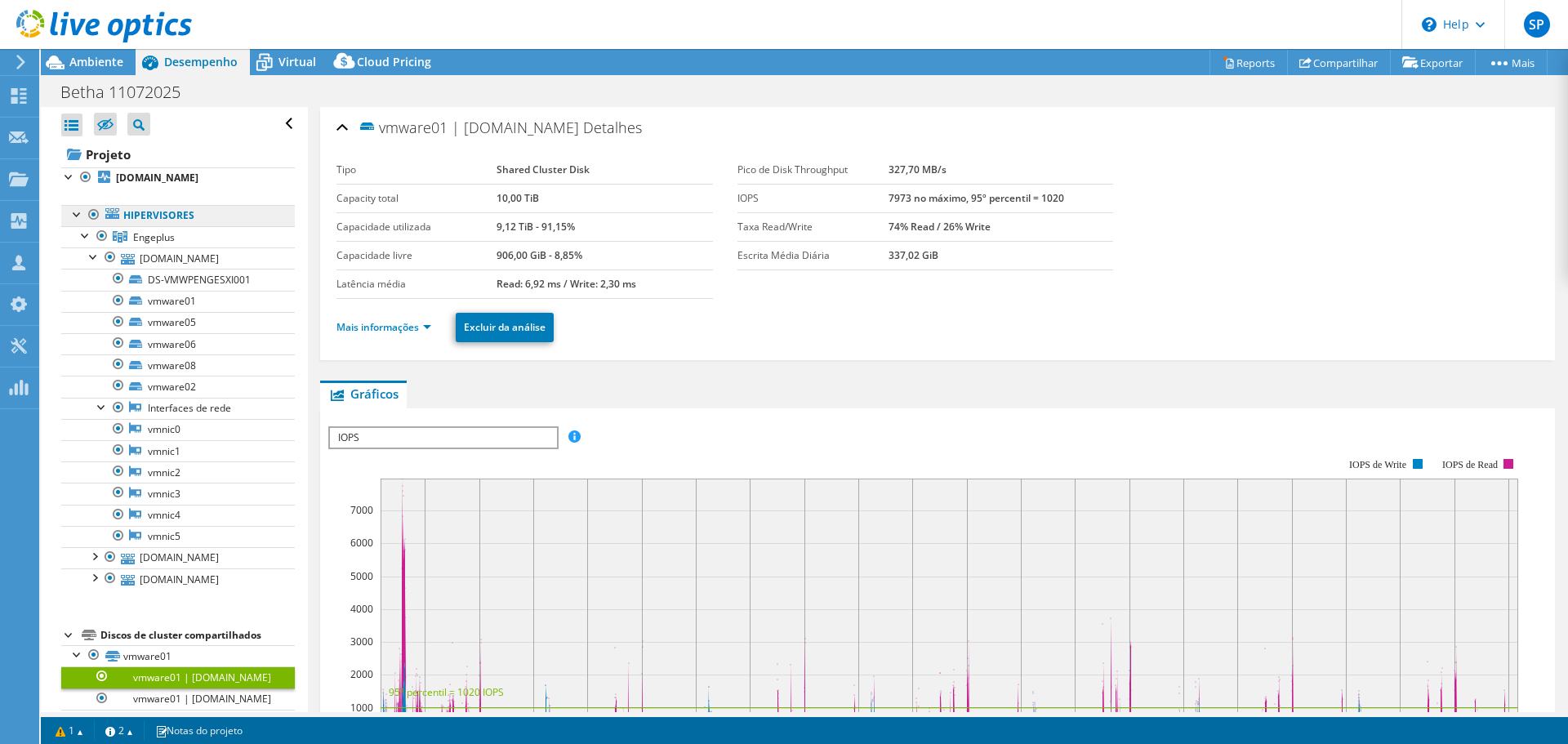
click at [144, 215] on link "Hipervisores" at bounding box center [178, 216] width 233 height 21
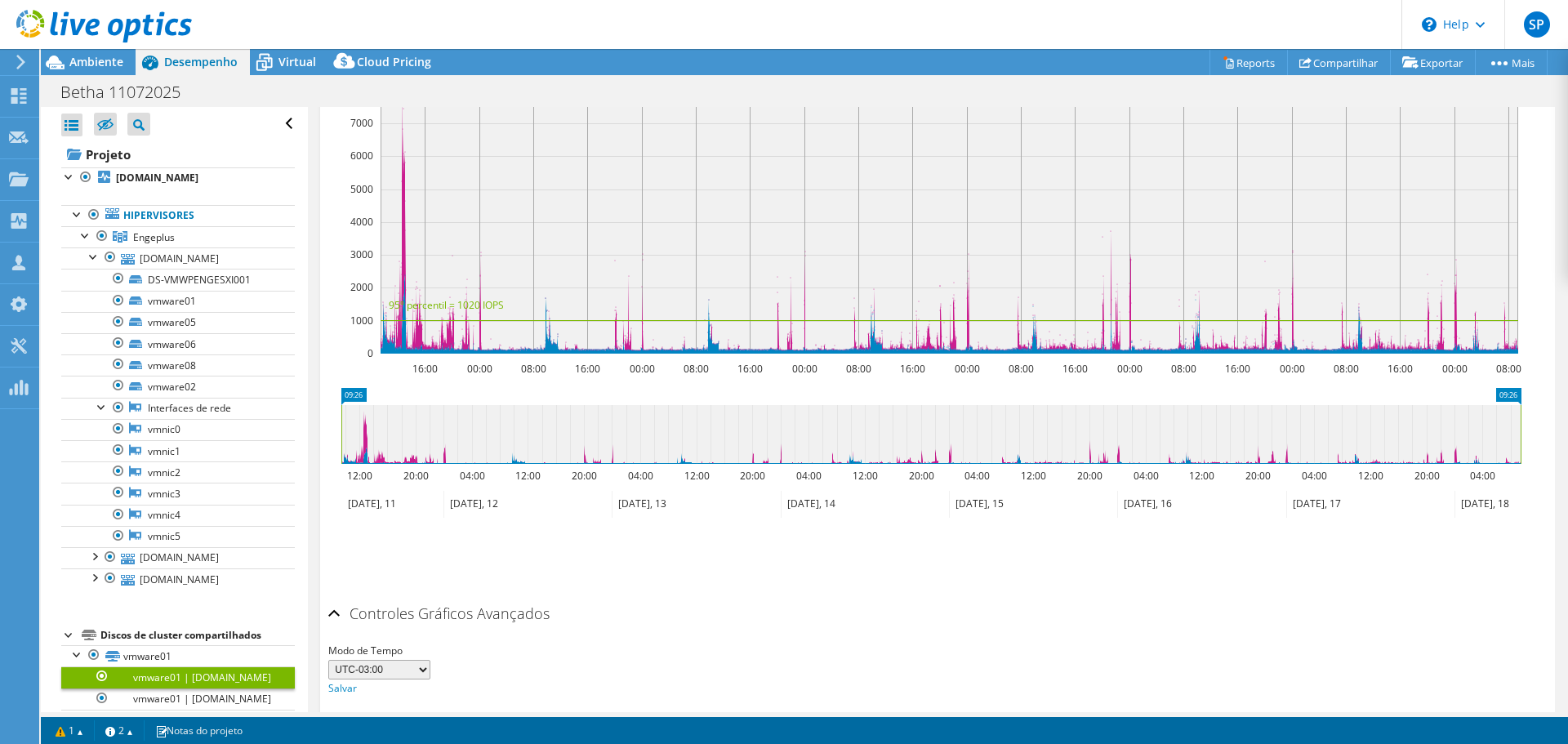
scroll to position [409, 0]
